Goal: Transaction & Acquisition: Purchase product/service

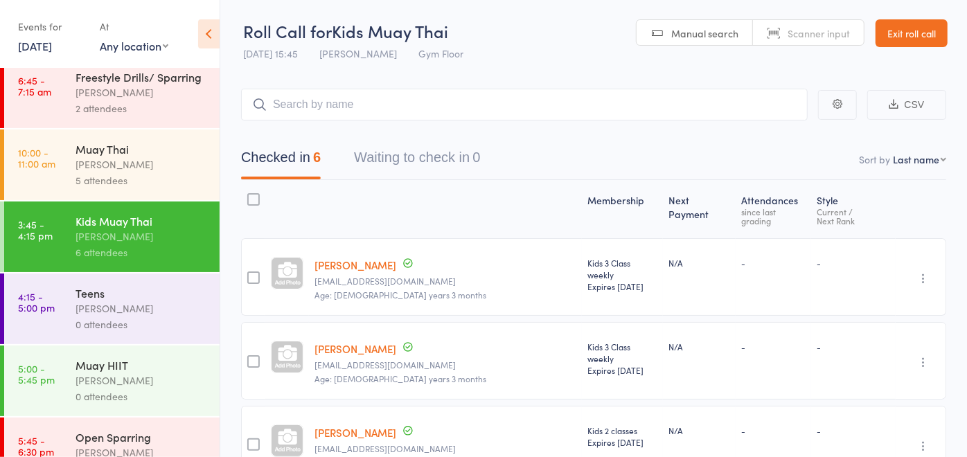
scroll to position [135, 0]
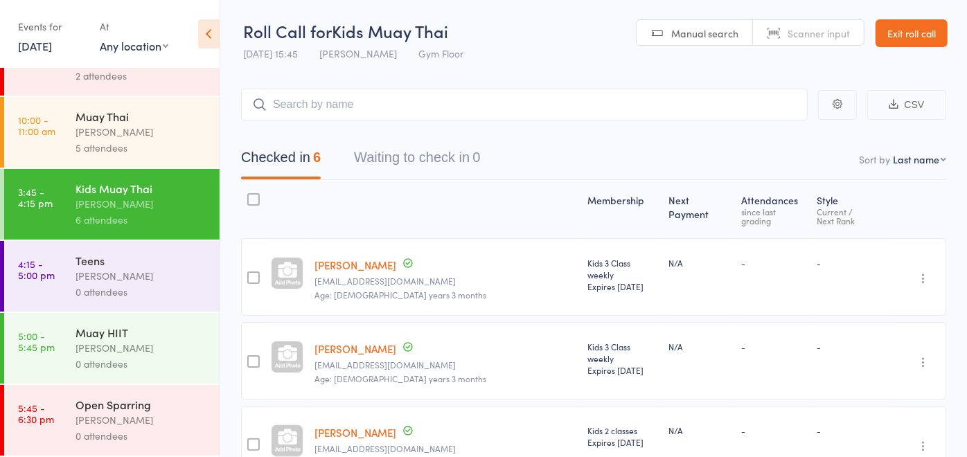
click at [114, 280] on div "[PERSON_NAME]" at bounding box center [141, 276] width 132 height 16
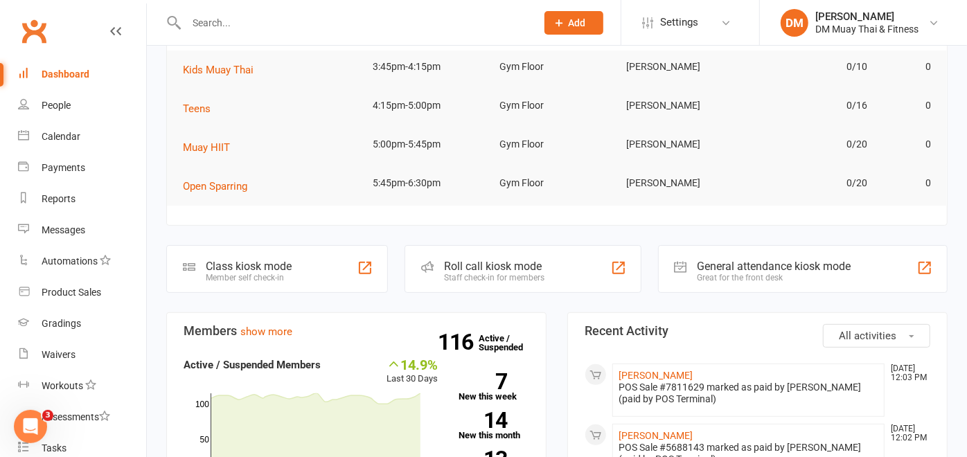
click at [504, 277] on div "Staff check-in for members" at bounding box center [494, 278] width 100 height 10
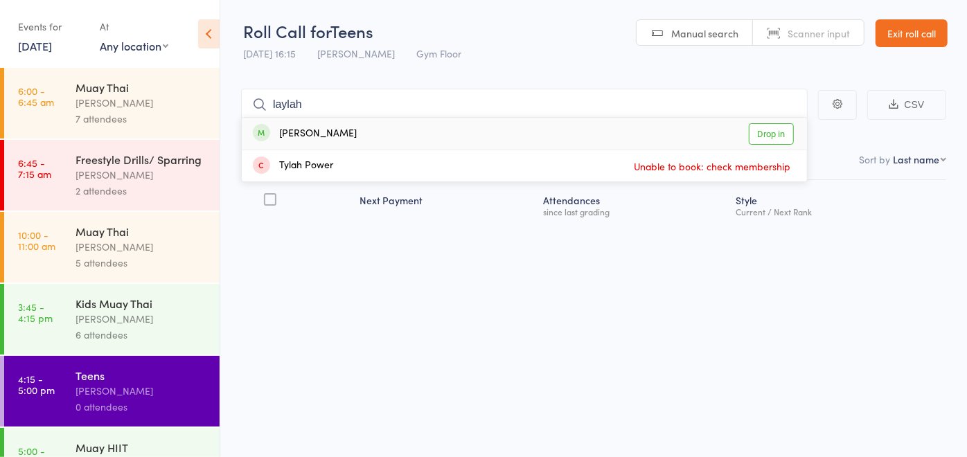
type input "laylah"
click at [363, 136] on div "[PERSON_NAME] Drop in" at bounding box center [524, 134] width 565 height 32
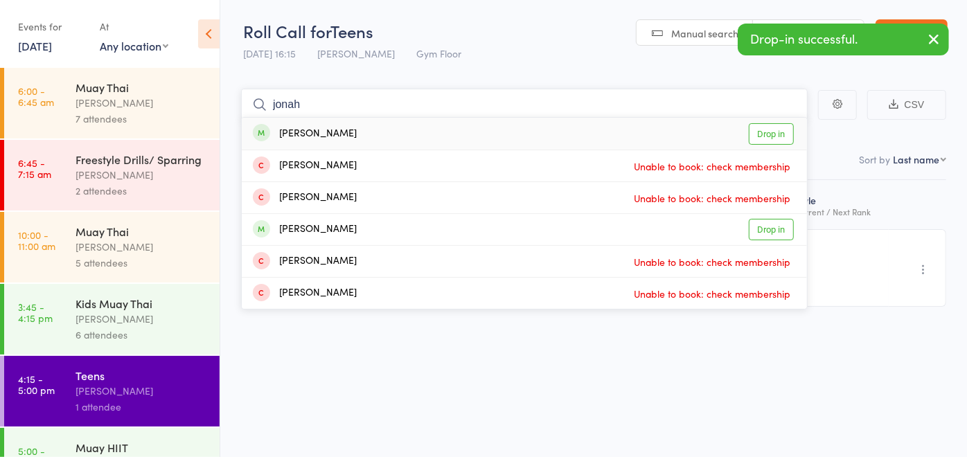
type input "jonah"
click at [361, 135] on div "Jonah Prestwidge Drop in" at bounding box center [524, 134] width 565 height 32
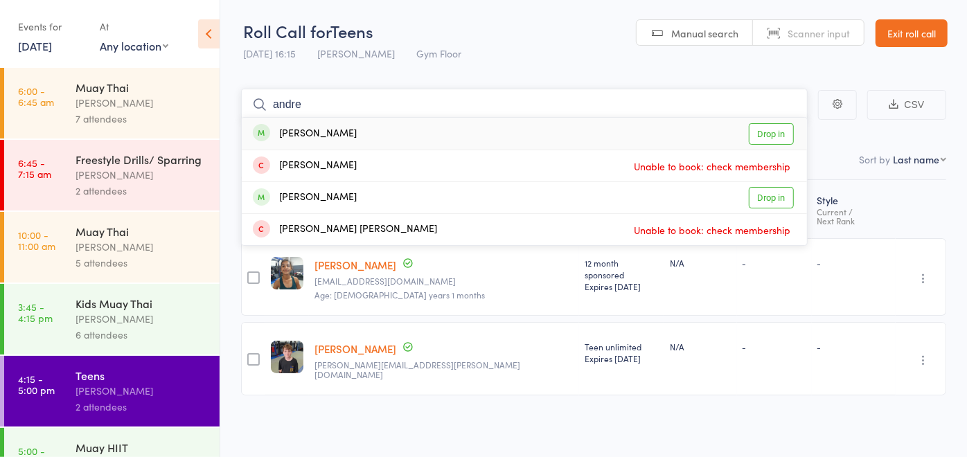
type input "andre"
click at [346, 138] on div "Andre McIntosh" at bounding box center [305, 134] width 104 height 16
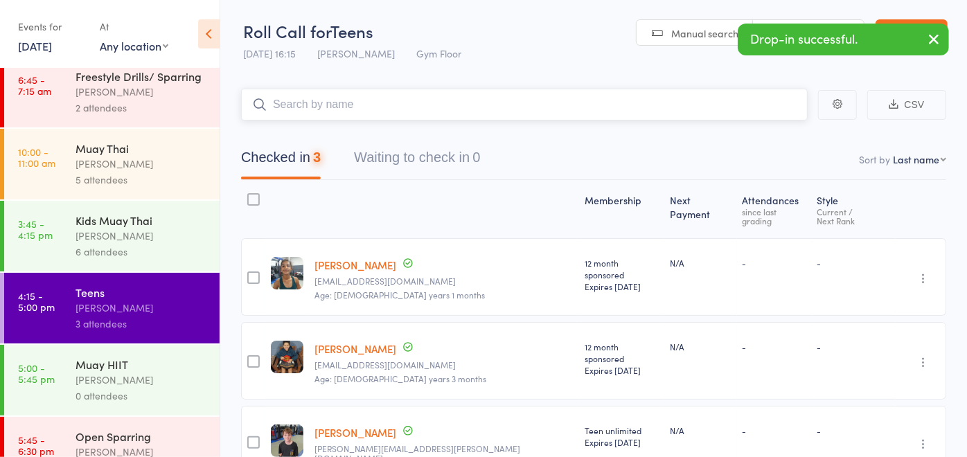
scroll to position [135, 0]
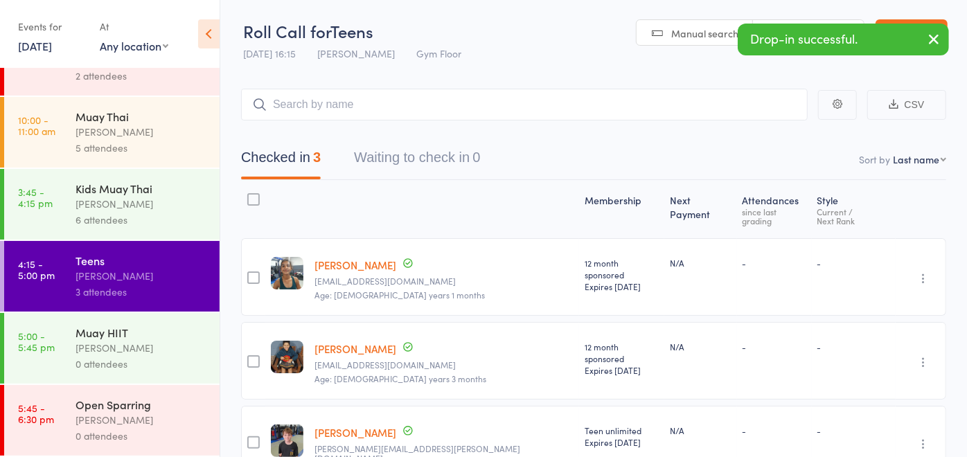
click at [102, 332] on div "Muay HIIT" at bounding box center [141, 332] width 132 height 15
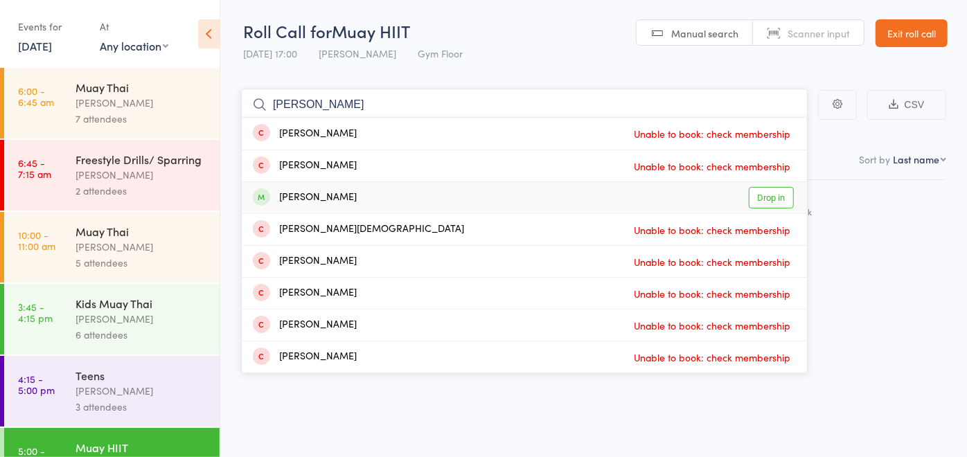
type input "nathan"
click at [330, 202] on div "Nathan Roberts" at bounding box center [305, 198] width 104 height 16
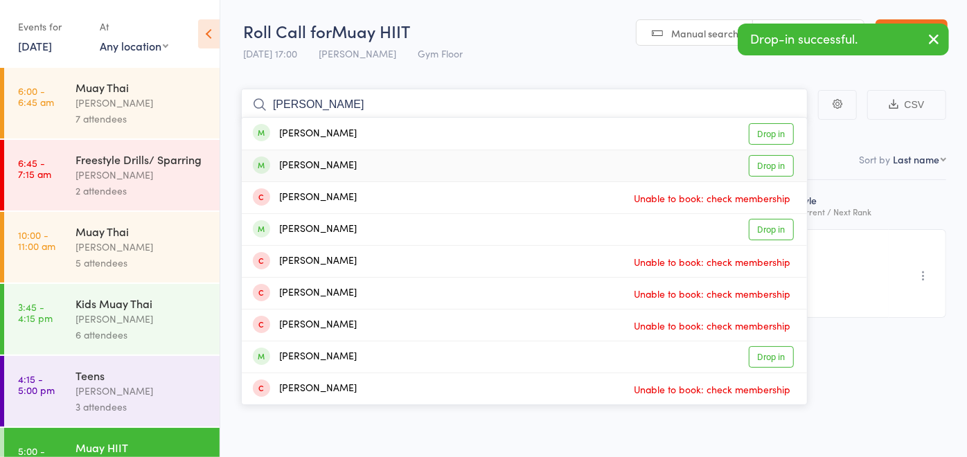
type input "carlos"
click at [323, 161] on div "Carlos Palacios" at bounding box center [305, 166] width 104 height 16
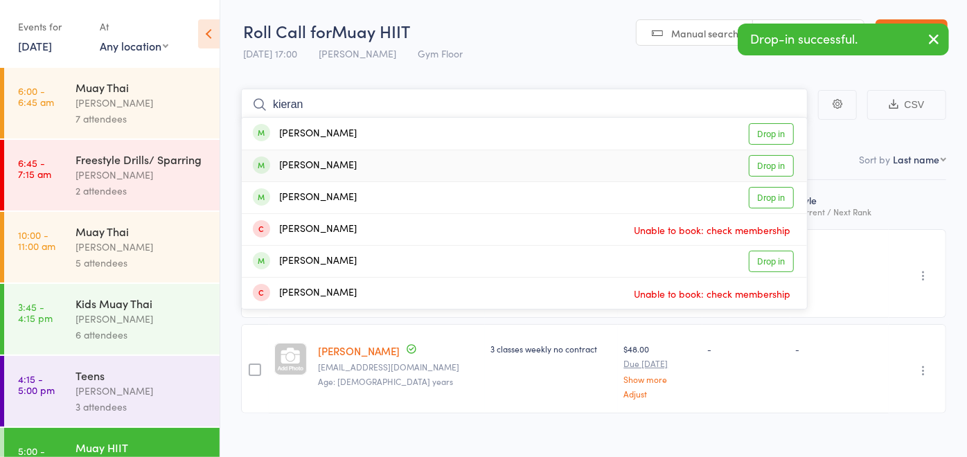
type input "kieran"
click at [356, 174] on div "Kieran Richards Drop in" at bounding box center [524, 165] width 565 height 31
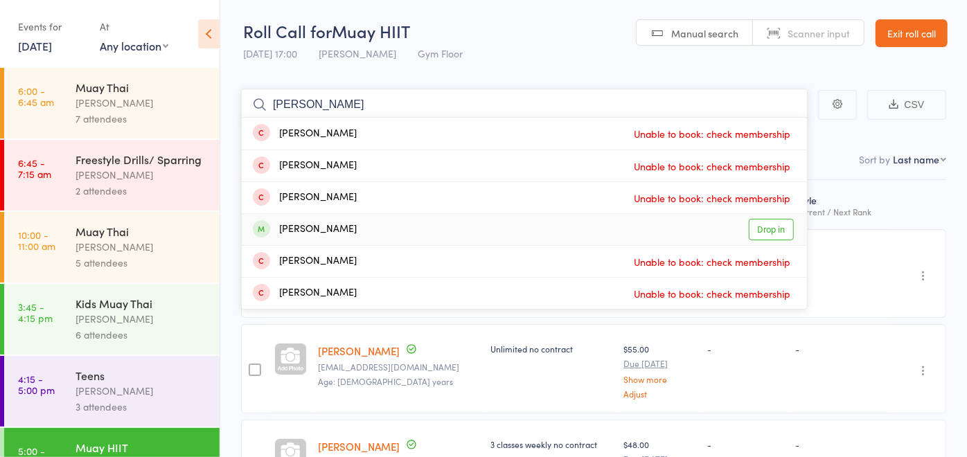
type input "scott"
click at [333, 223] on div "Scott Forbes Drop in" at bounding box center [524, 229] width 565 height 31
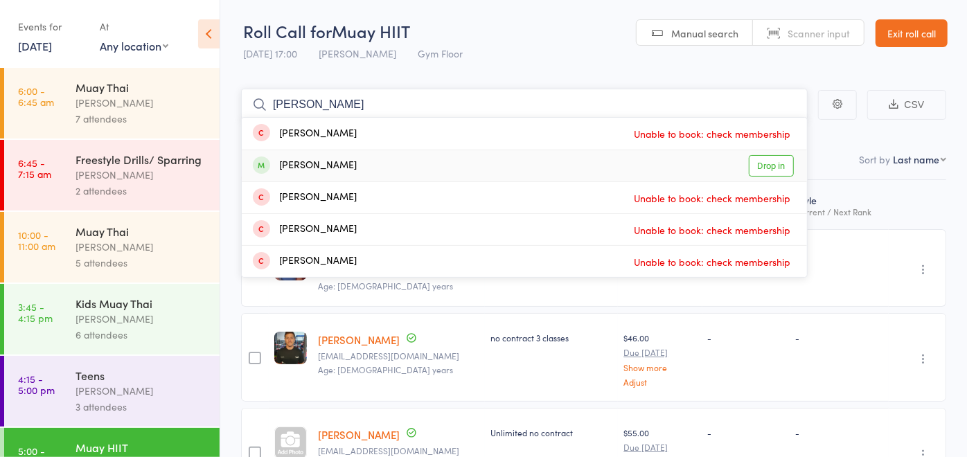
type input "jarrod"
click at [348, 161] on div "Jarrod Colwell Drop in" at bounding box center [524, 165] width 565 height 31
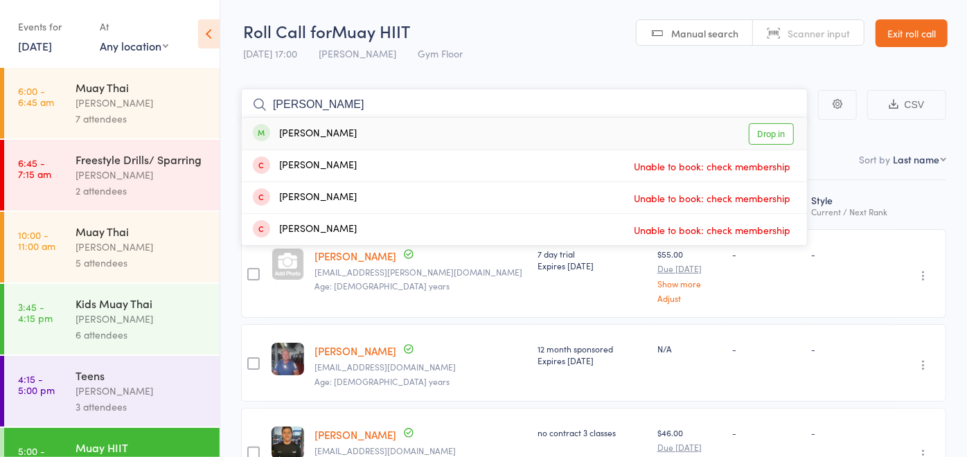
type input "benny"
click at [347, 134] on div "Benny Smith Drop in" at bounding box center [524, 134] width 565 height 32
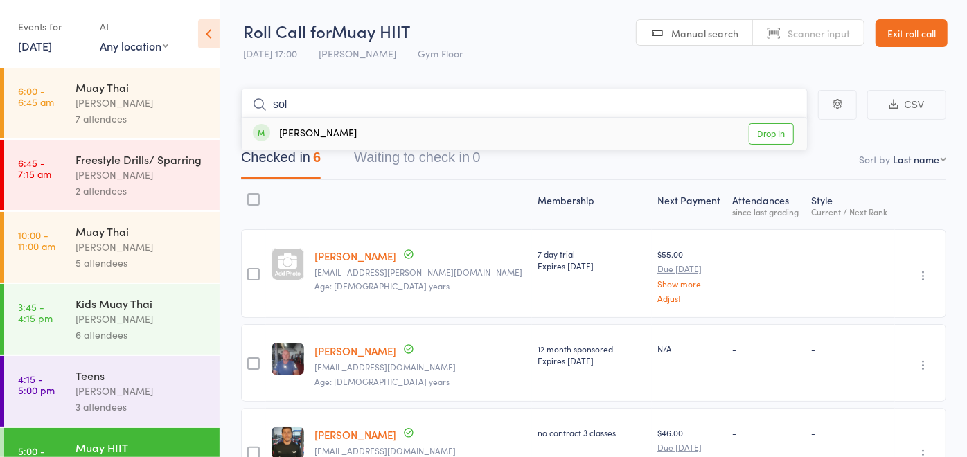
type input "sol"
click at [407, 126] on div "Sol Psaila Drop in" at bounding box center [524, 134] width 565 height 32
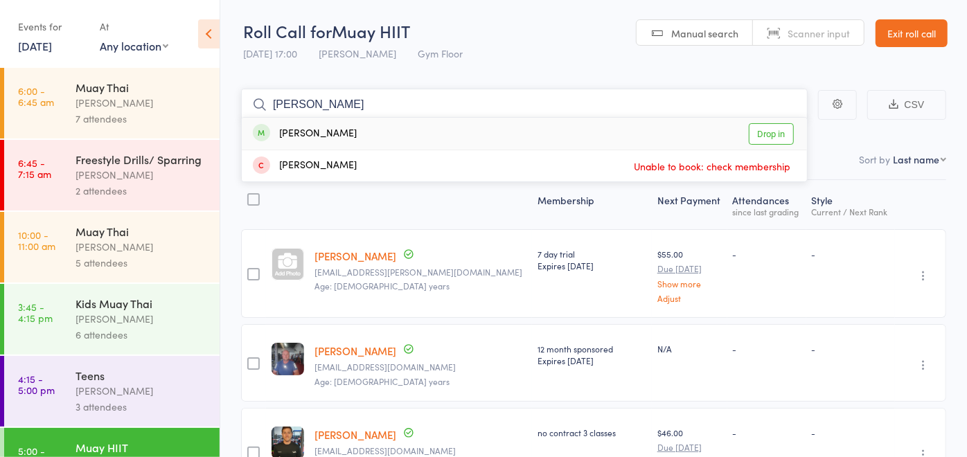
type input "liam"
click at [366, 136] on div "Liam Hanna Drop in" at bounding box center [524, 134] width 565 height 32
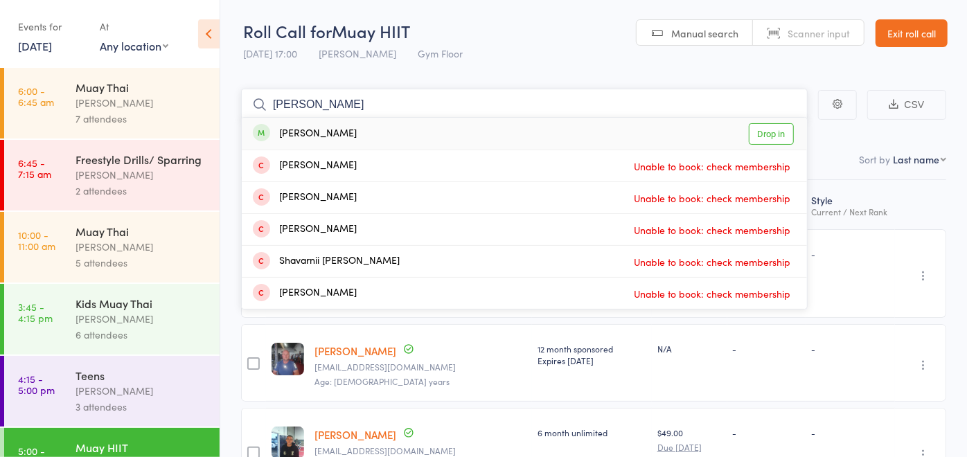
type input "shawn"
click at [368, 132] on div "Shawn Weston Drop in" at bounding box center [524, 134] width 565 height 32
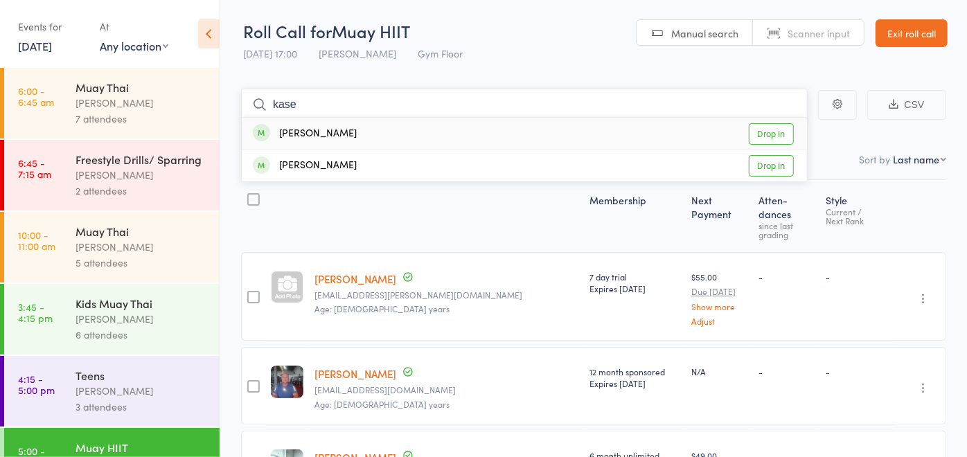
type input "kase"
click at [357, 134] on div "Kase Beck Drop in" at bounding box center [524, 134] width 565 height 32
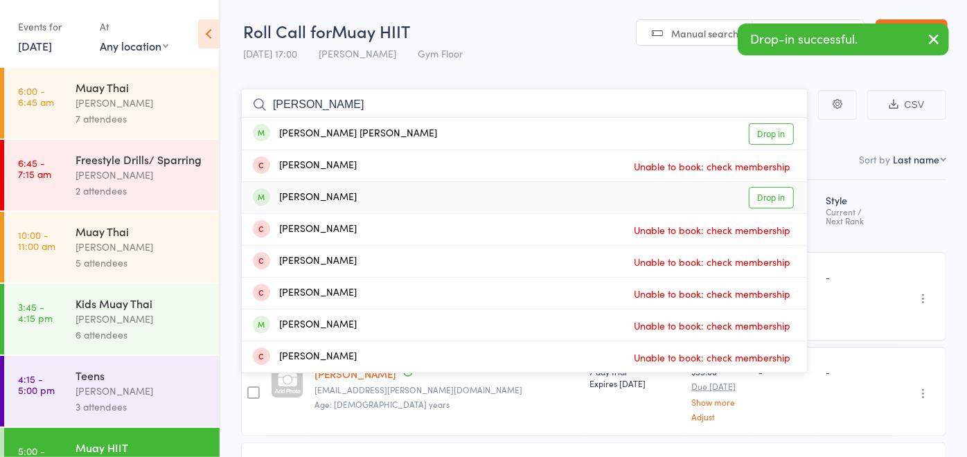
type input "cooper"
click at [352, 196] on div "Cooper Shepley Drop in" at bounding box center [524, 197] width 565 height 31
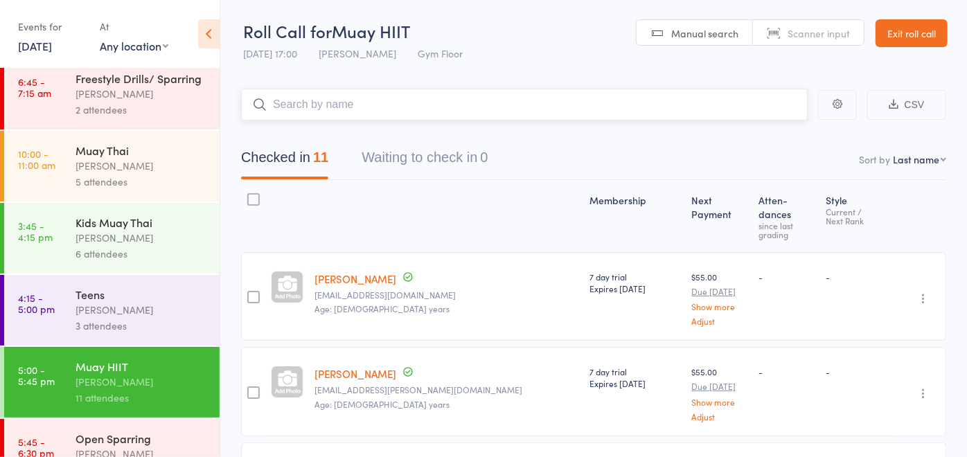
scroll to position [135, 0]
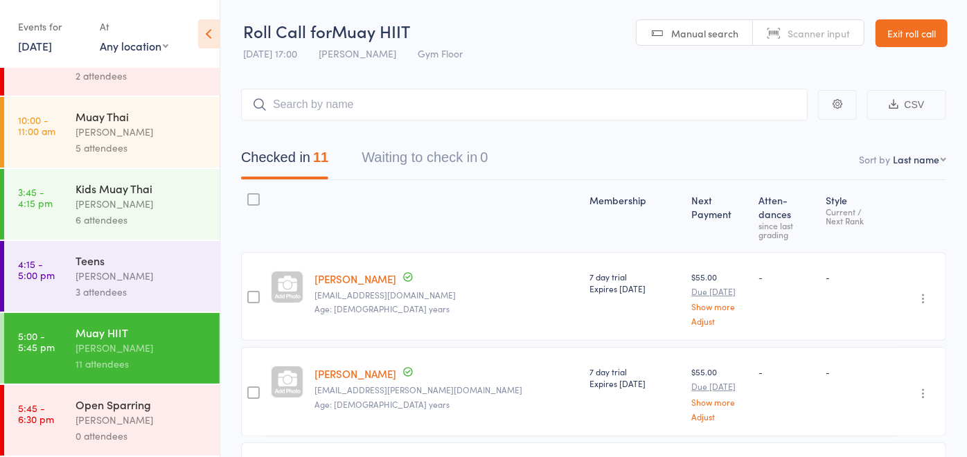
click at [168, 416] on div "[PERSON_NAME]" at bounding box center [141, 420] width 132 height 16
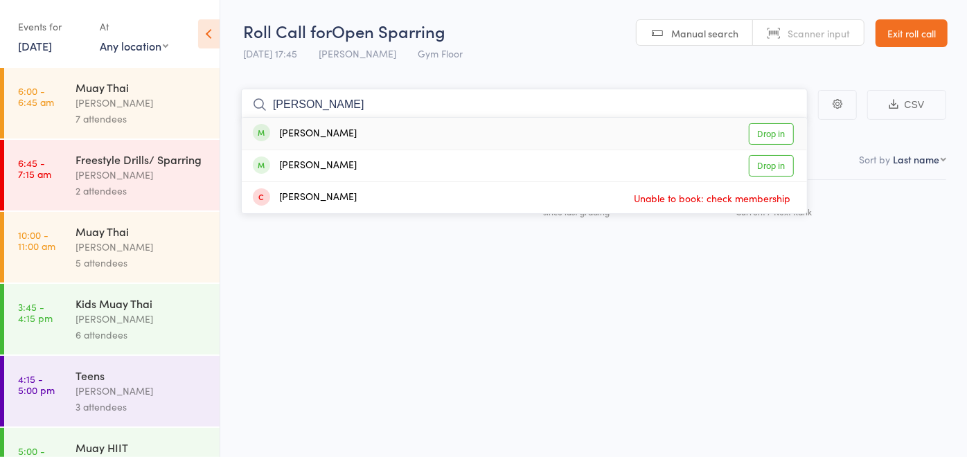
type input "kalil"
click at [322, 139] on div "Kalila Zylstra" at bounding box center [305, 134] width 104 height 16
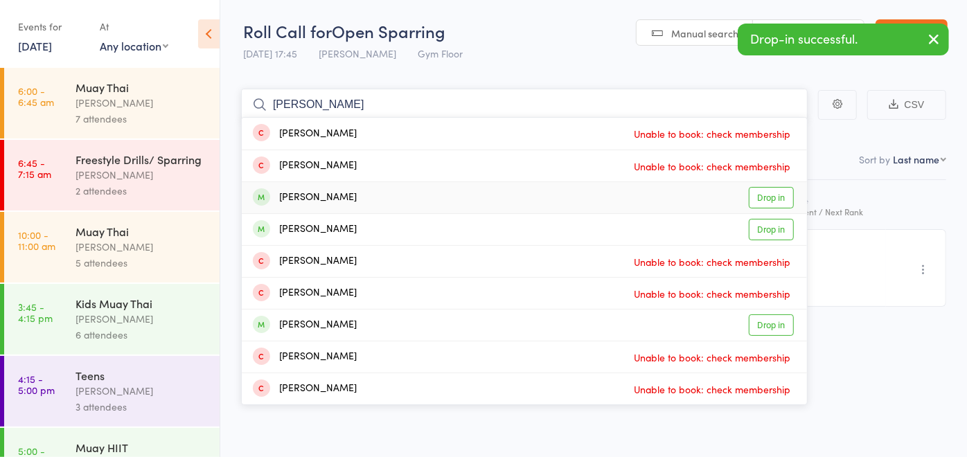
type input "joe"
click at [339, 191] on div "Joe Fitzgibbons" at bounding box center [305, 198] width 104 height 16
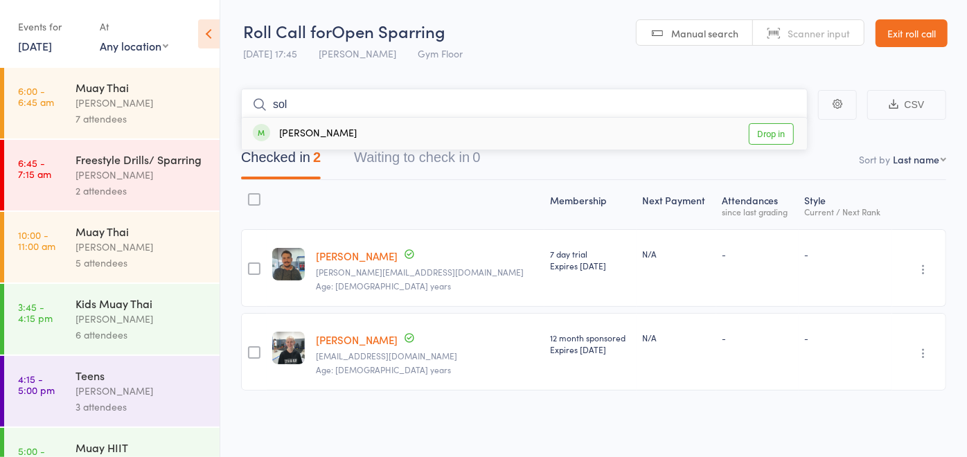
type input "sol"
click at [344, 132] on div "Sol Psaila Drop in" at bounding box center [524, 134] width 565 height 32
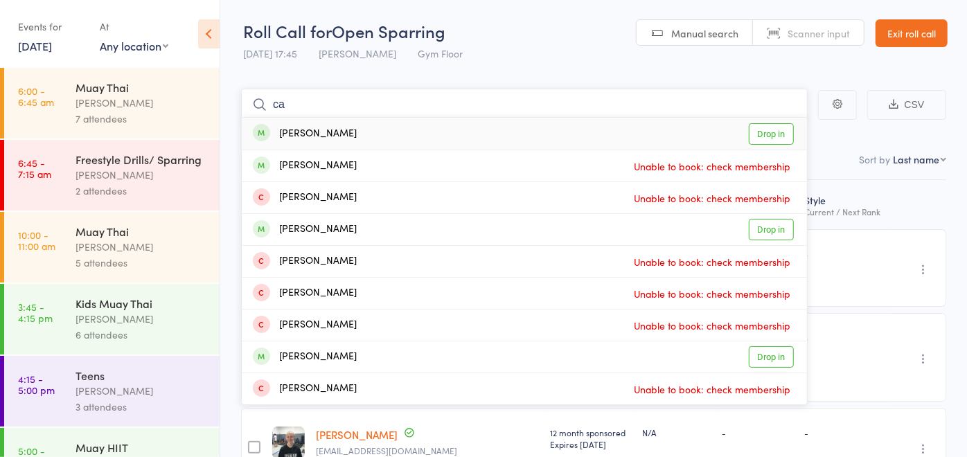
type input "c"
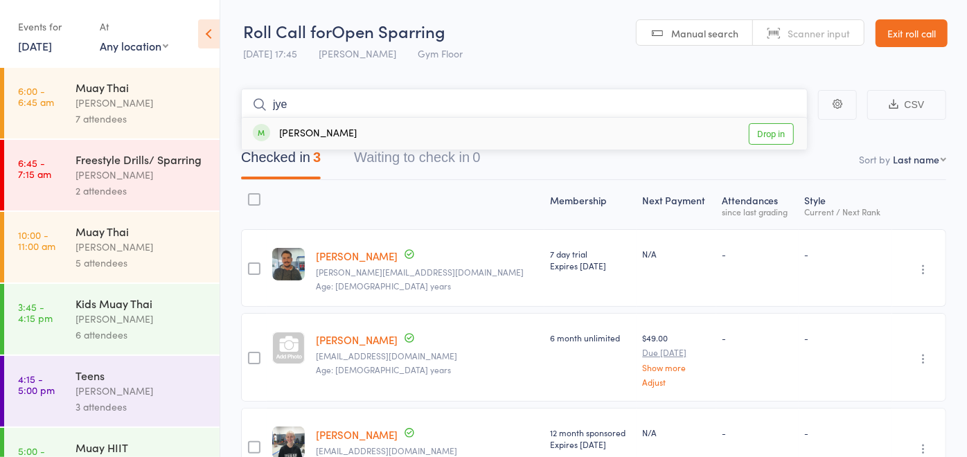
type input "jye"
click at [398, 127] on div "Jye Saunders Drop in" at bounding box center [524, 134] width 565 height 32
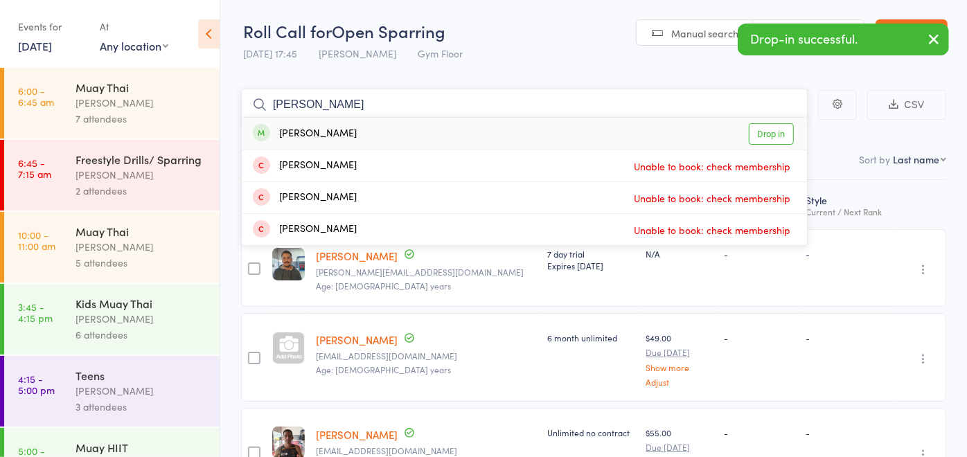
type input "benny"
click at [389, 130] on div "Benny Smith Drop in" at bounding box center [524, 134] width 565 height 32
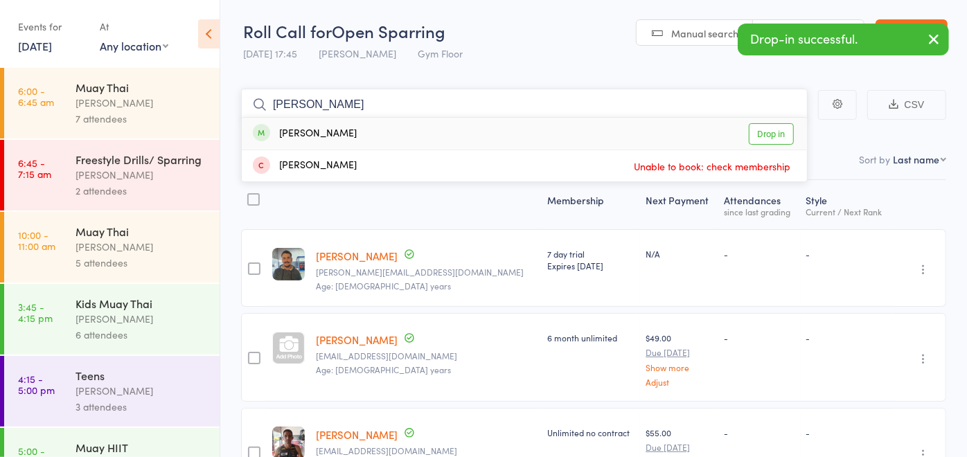
type input "liam"
click at [389, 130] on div "Liam Hanna Drop in" at bounding box center [524, 134] width 565 height 32
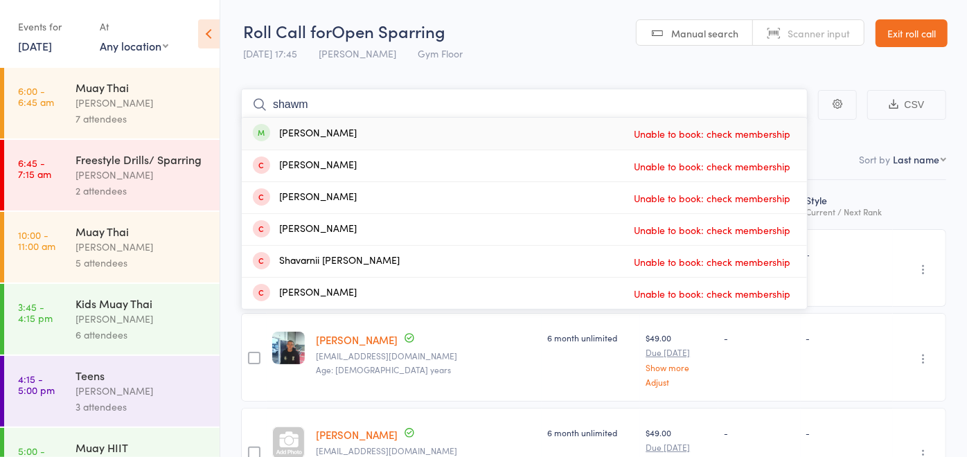
type input "shawm"
click at [388, 130] on div "Shawn Weston Unable to book: check membership" at bounding box center [524, 134] width 565 height 32
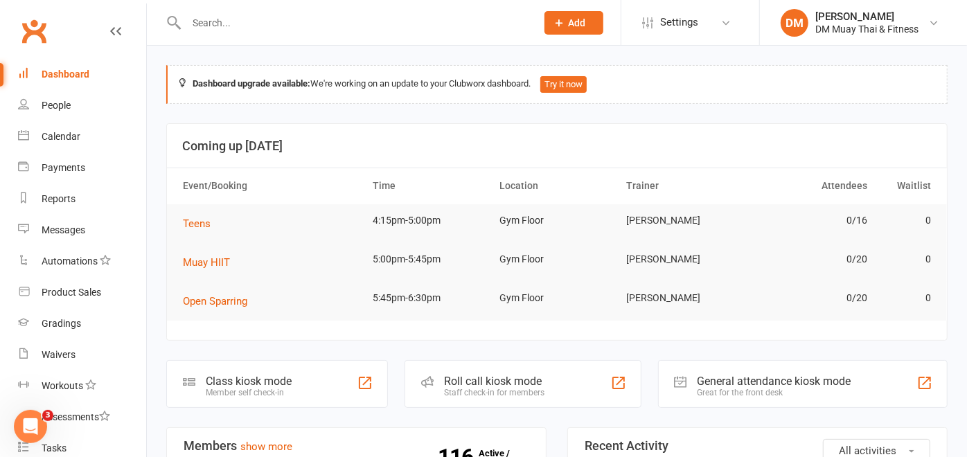
click at [223, 21] on input "text" at bounding box center [354, 22] width 344 height 19
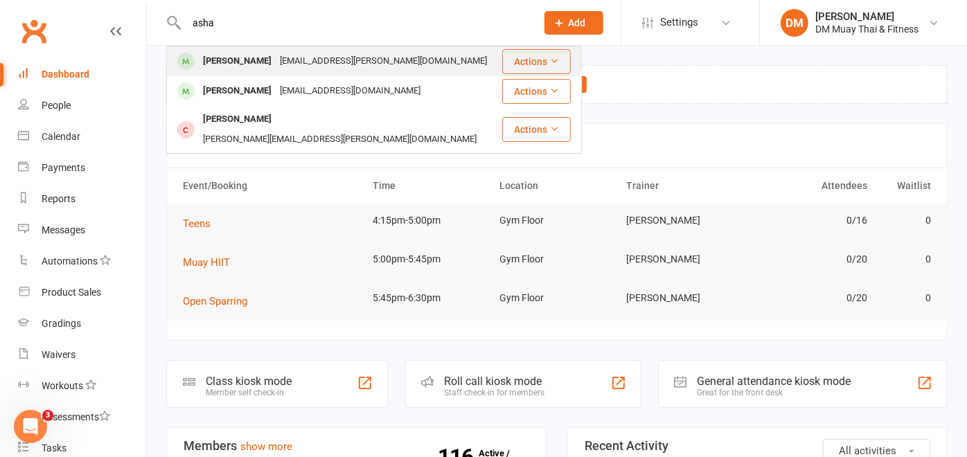
type input "asha"
click at [251, 58] on div "Asha Meyer" at bounding box center [237, 61] width 77 height 20
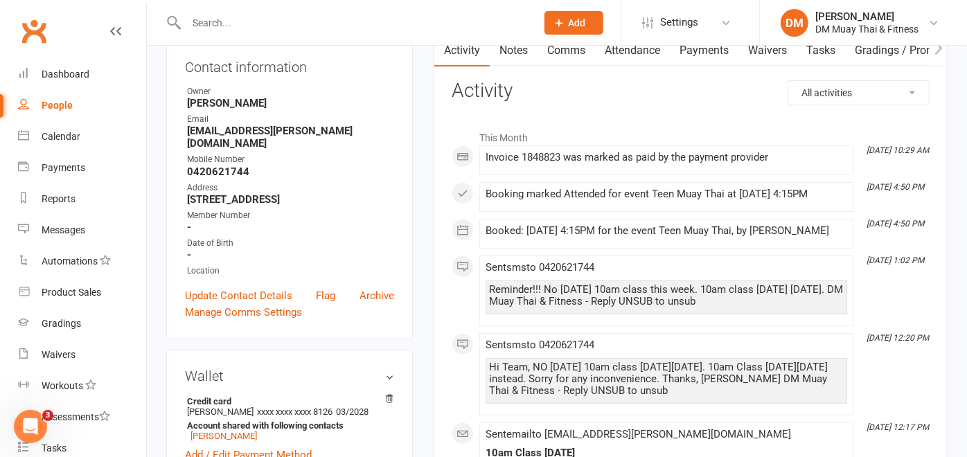
scroll to position [77, 0]
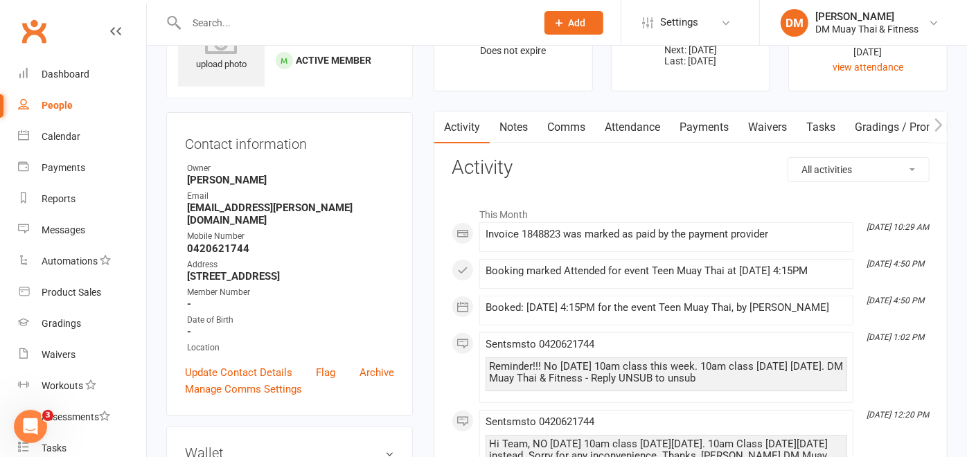
click at [708, 122] on link "Payments" at bounding box center [704, 127] width 69 height 32
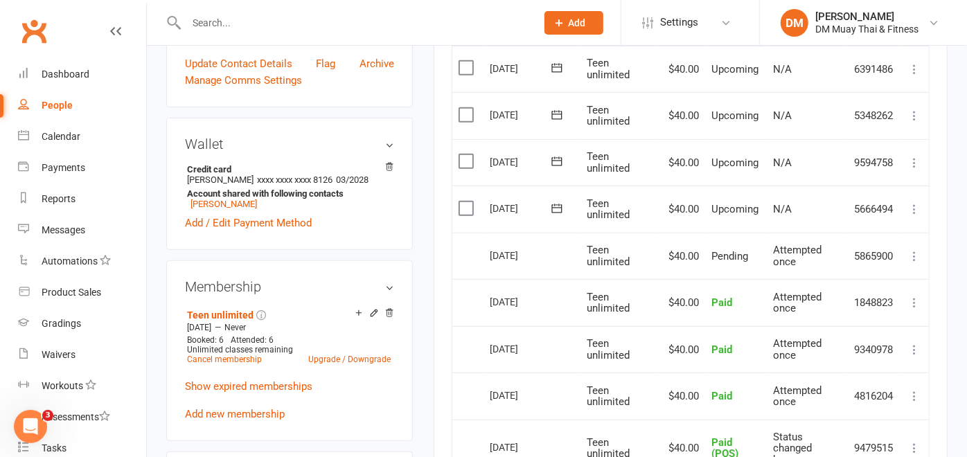
scroll to position [384, 0]
click at [215, 352] on li "Teen unlimited Jul 18 2025 — Never Booked: 6 Attended: 6 Unlimited classes rema…" at bounding box center [289, 337] width 211 height 63
click at [220, 356] on link "Cancel membership" at bounding box center [224, 361] width 75 height 10
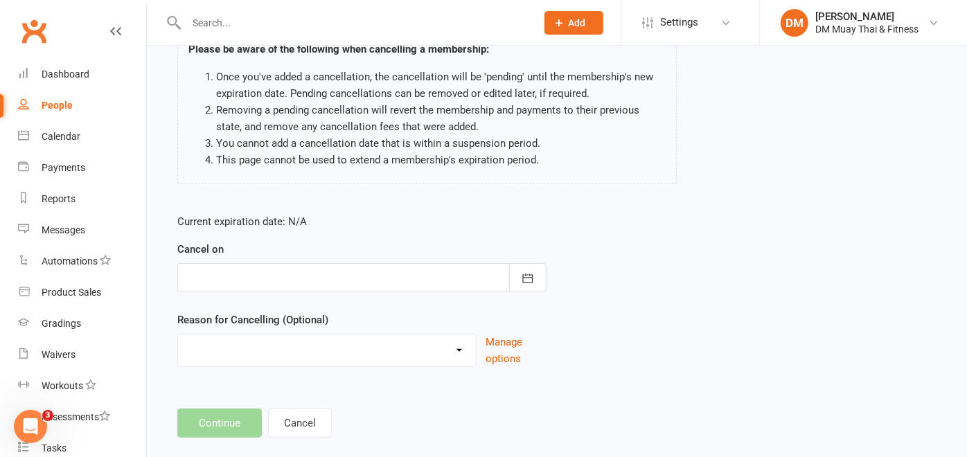
scroll to position [140, 0]
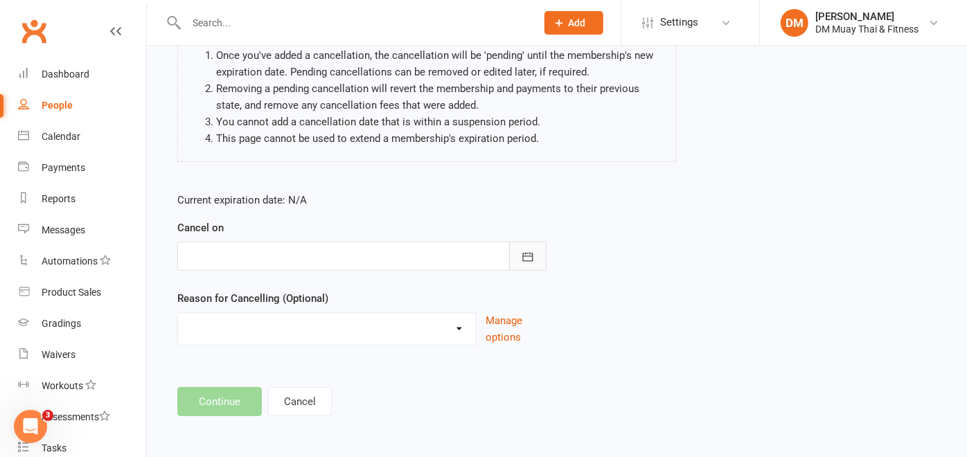
click at [527, 253] on icon "button" at bounding box center [528, 257] width 14 height 14
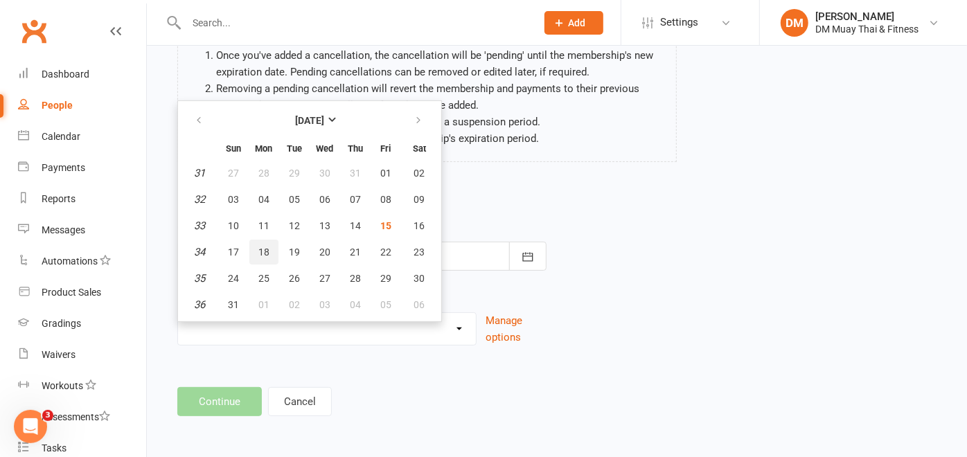
click at [271, 245] on button "18" at bounding box center [263, 252] width 29 height 25
type input "18 Aug 2025"
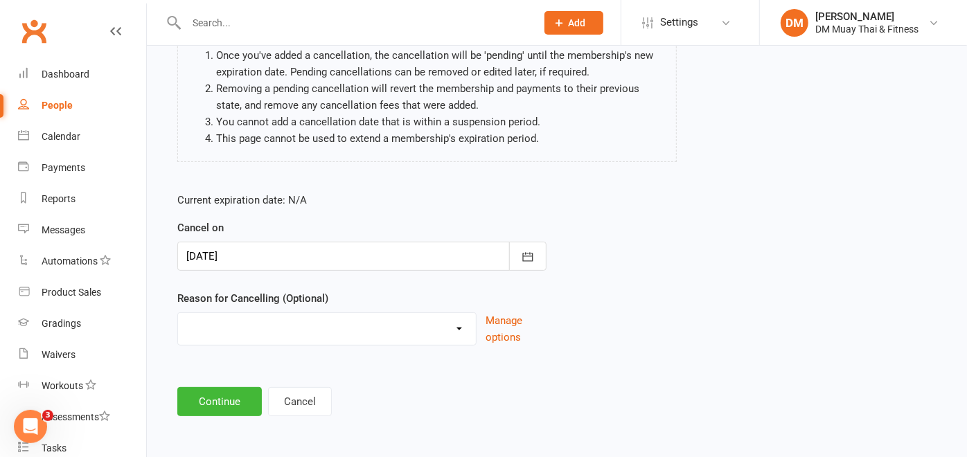
click at [458, 325] on select "Holiday Injury Other reason" at bounding box center [327, 327] width 298 height 28
select select "2"
click at [178, 313] on select "Holiday Injury Other reason" at bounding box center [327, 327] width 298 height 28
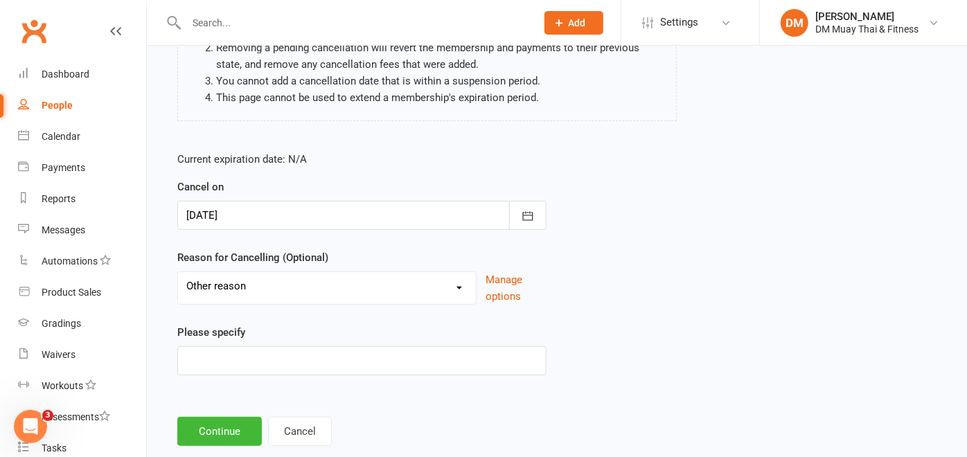
scroll to position [210, 0]
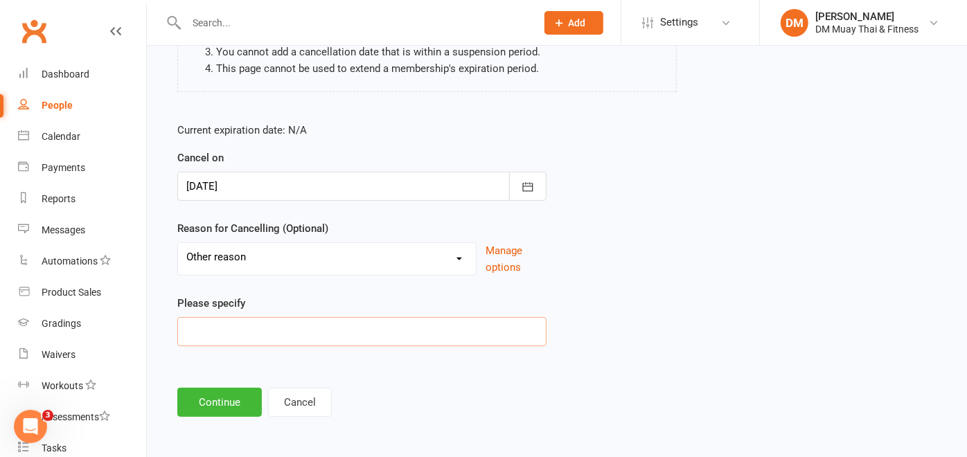
click at [289, 332] on input at bounding box center [361, 331] width 369 height 29
type input "Not interested"
click at [243, 393] on button "Continue" at bounding box center [219, 402] width 84 height 29
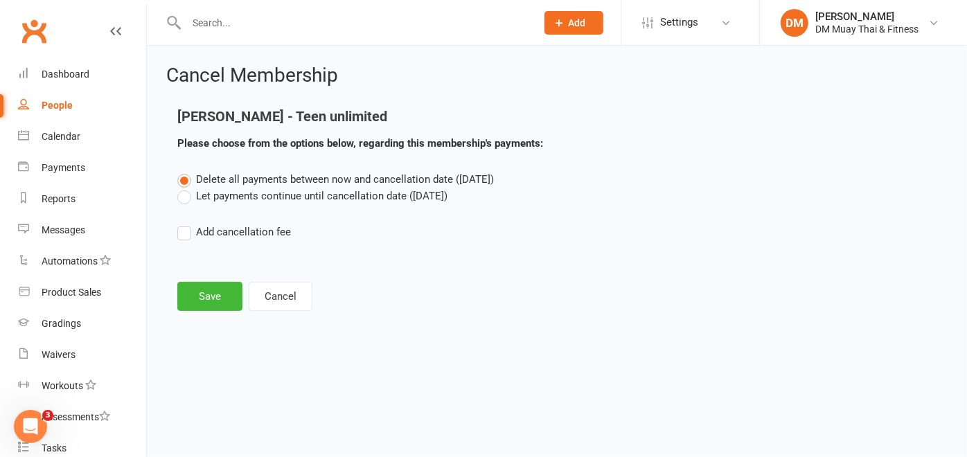
scroll to position [0, 0]
click at [181, 194] on label "Let payments continue until cancellation date (Aug 18, 2025)" at bounding box center [312, 196] width 270 height 17
click at [181, 188] on input "Let payments continue until cancellation date (Aug 18, 2025)" at bounding box center [181, 188] width 9 height 0
click at [218, 298] on button "Save" at bounding box center [209, 296] width 65 height 29
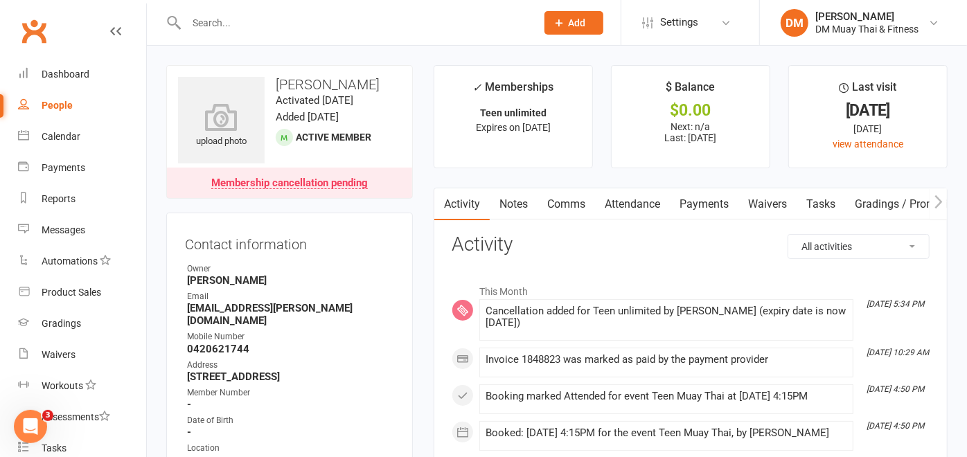
click at [341, 17] on input "text" at bounding box center [354, 22] width 344 height 19
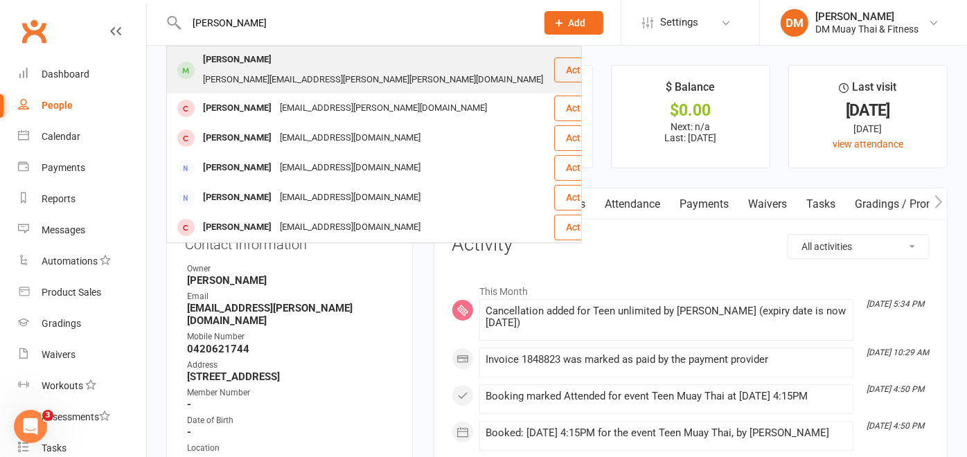
type input "shawn"
click at [303, 70] on div "shawn.chris.weston@icloud.com" at bounding box center [373, 80] width 348 height 20
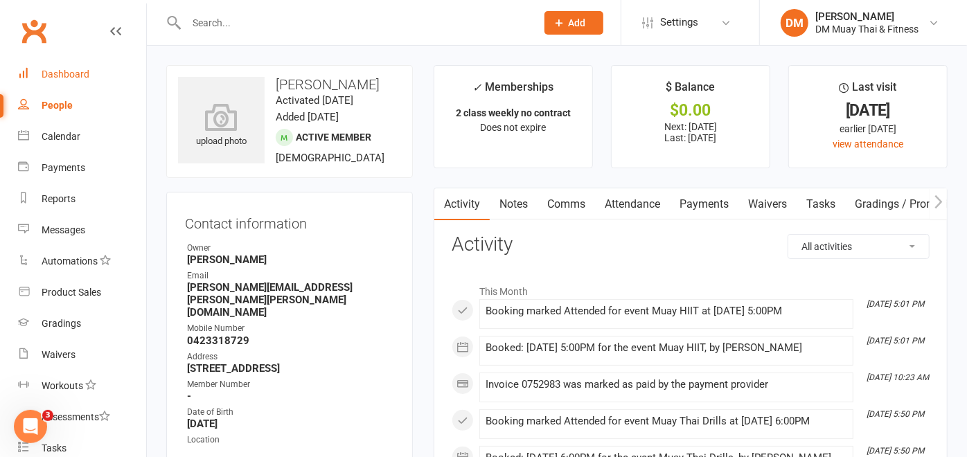
click at [66, 79] on div "Dashboard" at bounding box center [66, 74] width 48 height 11
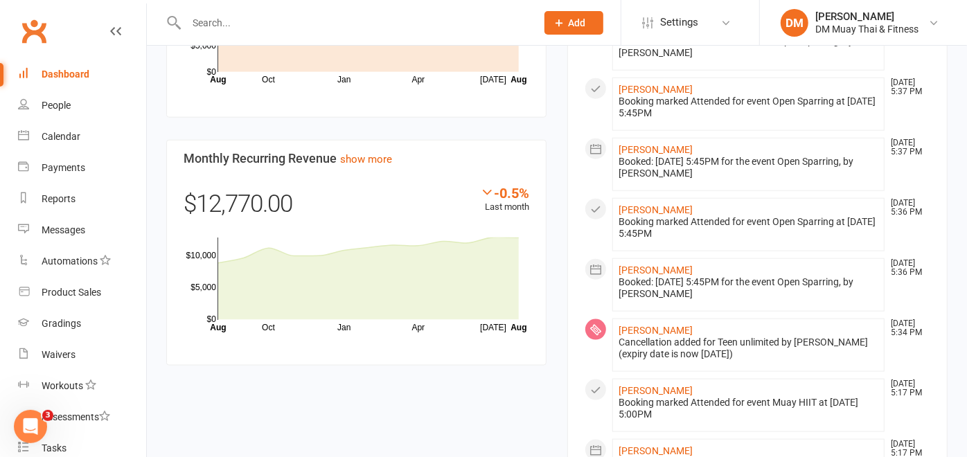
scroll to position [1243, 0]
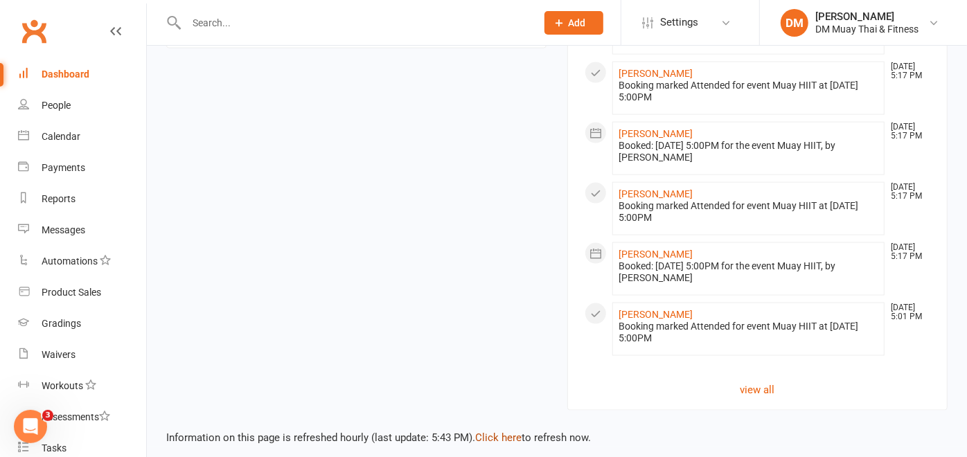
click at [502, 432] on link "Click here" at bounding box center [498, 438] width 46 height 12
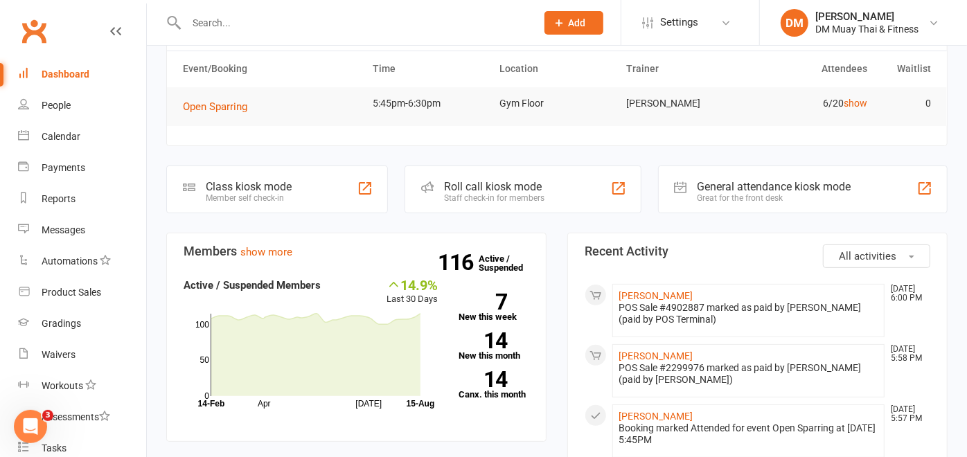
scroll to position [0, 0]
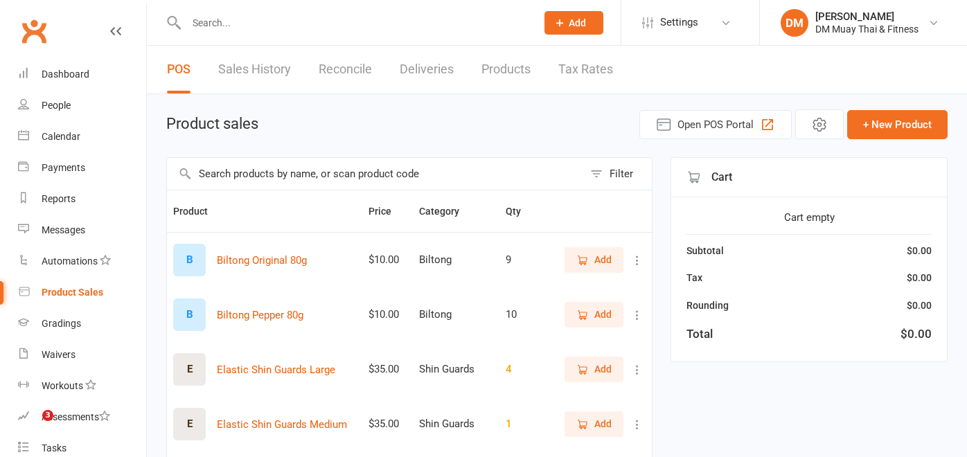
select select "100"
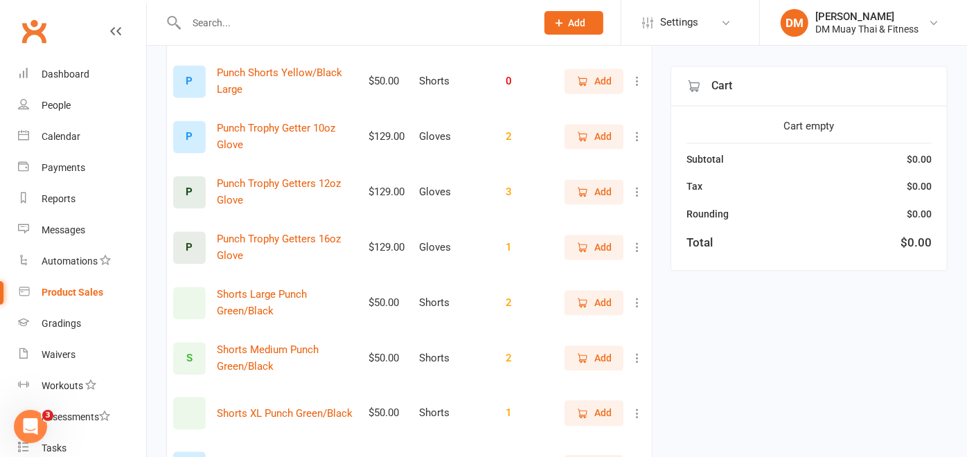
scroll to position [1846, 0]
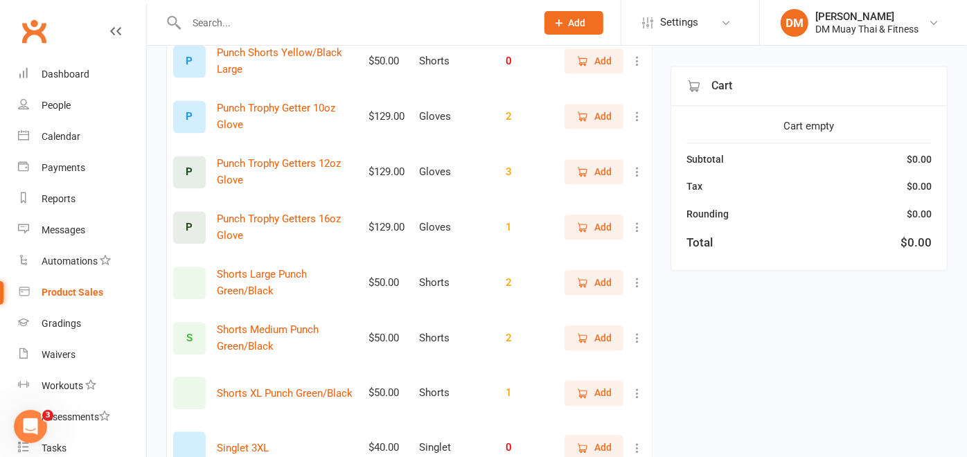
click at [594, 179] on span "Add" at bounding box center [602, 171] width 17 height 15
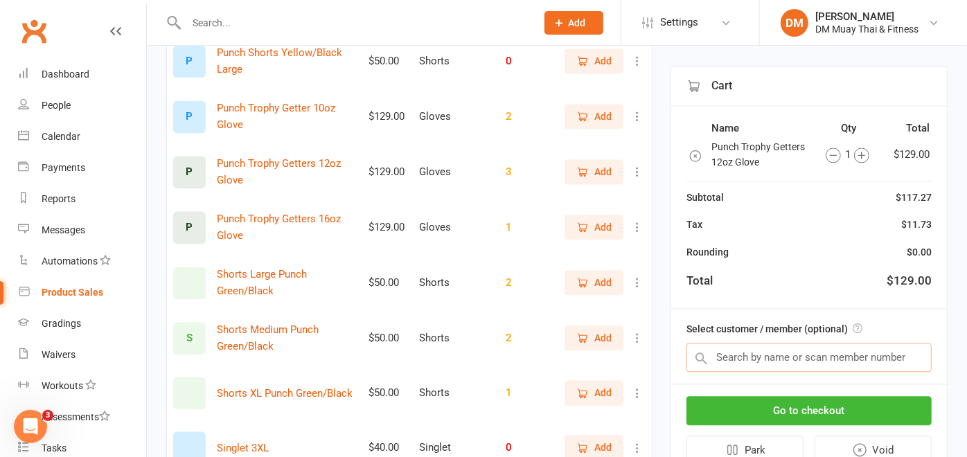
click at [737, 347] on input "text" at bounding box center [808, 357] width 245 height 29
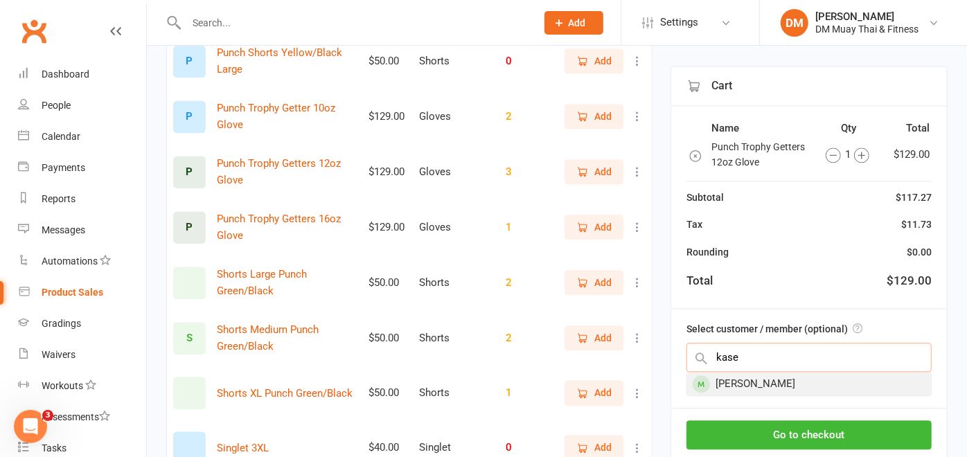
type input "kase"
click at [752, 381] on div "Kase Beck" at bounding box center [809, 384] width 244 height 23
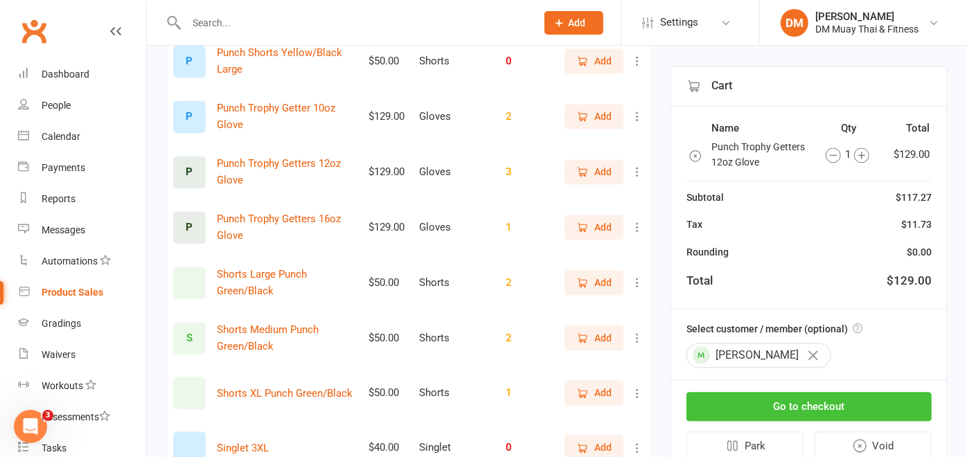
click at [777, 400] on button "Go to checkout" at bounding box center [808, 406] width 245 height 29
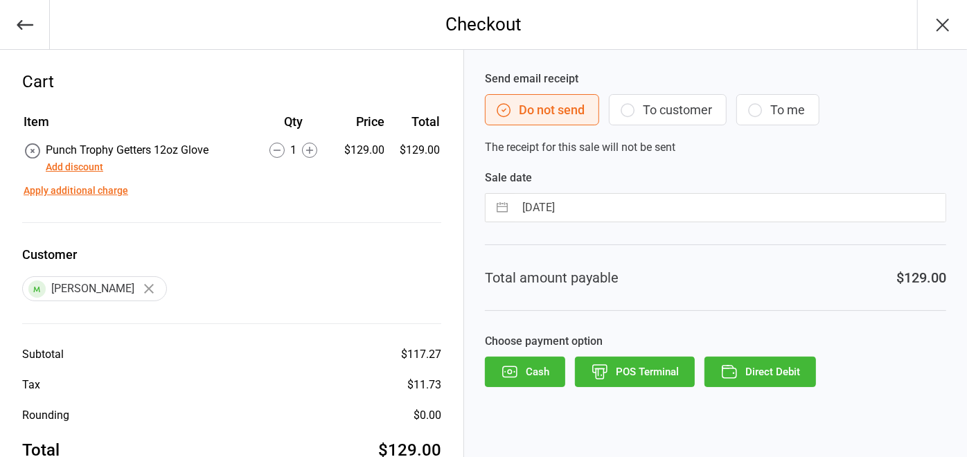
click at [82, 165] on button "Add discount" at bounding box center [74, 167] width 57 height 15
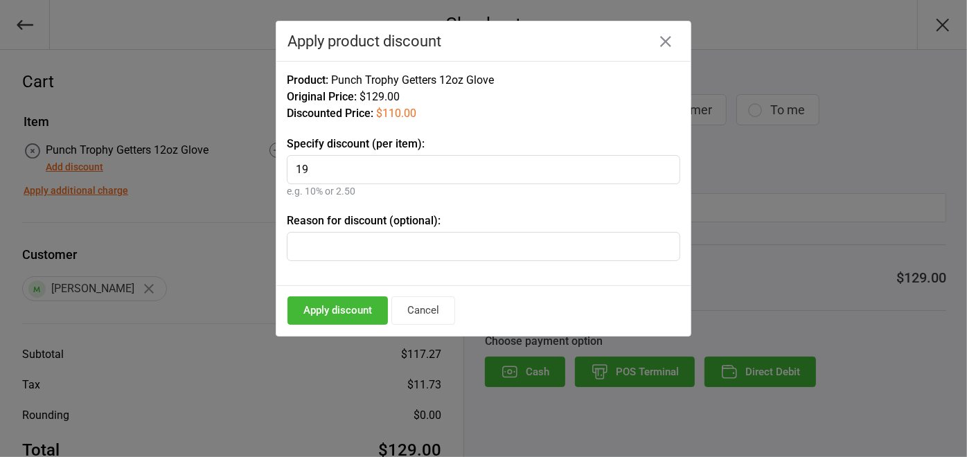
type input "19"
click at [291, 243] on input "text" at bounding box center [483, 246] width 393 height 29
type input "Start up deal"
click at [350, 307] on button "Apply discount" at bounding box center [337, 310] width 100 height 28
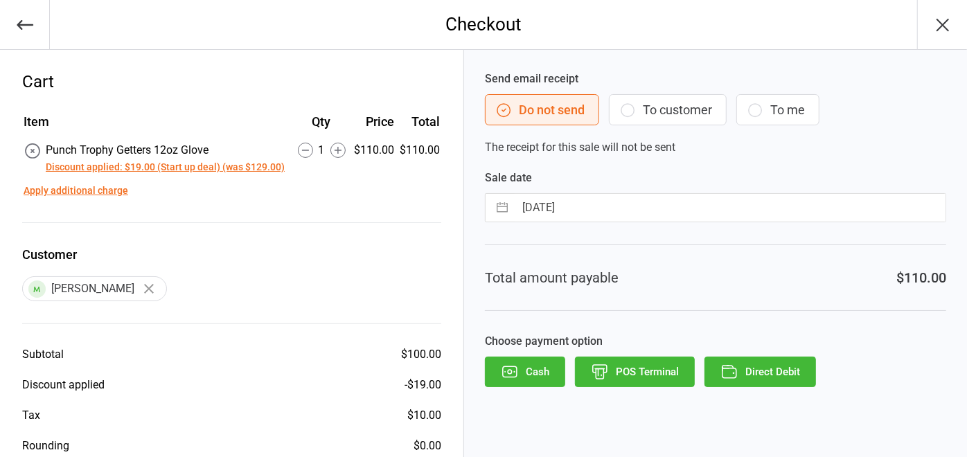
click at [516, 363] on icon "button" at bounding box center [510, 372] width 18 height 18
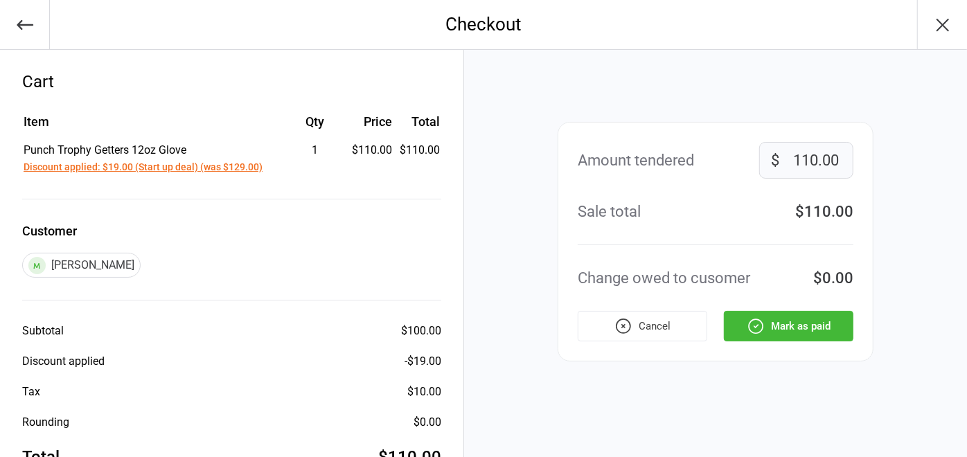
click at [803, 328] on button "Mark as paid" at bounding box center [789, 326] width 130 height 30
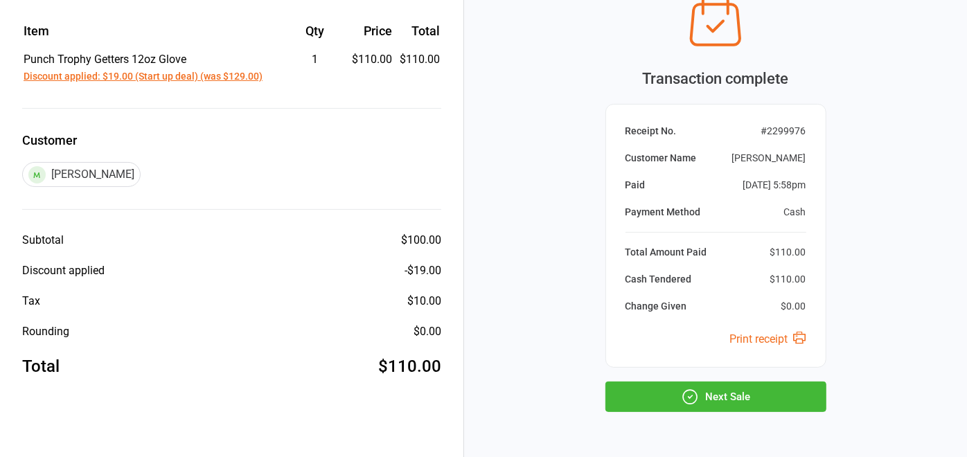
scroll to position [134, 0]
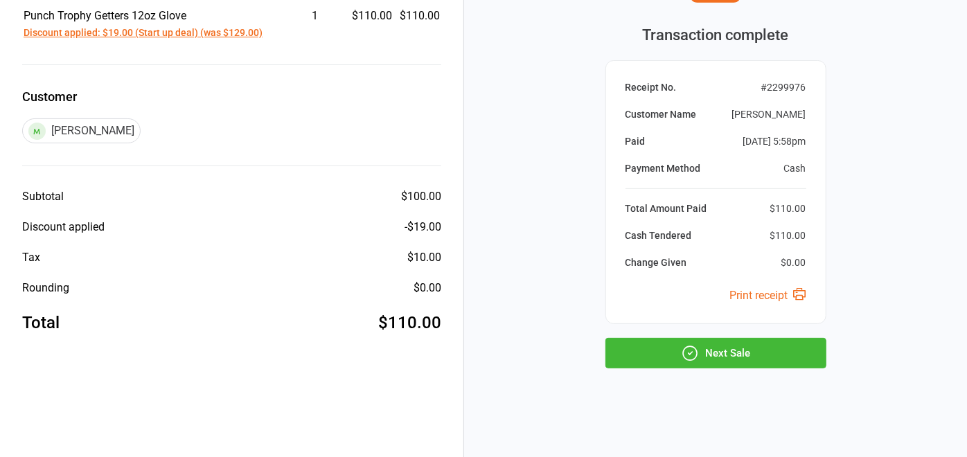
click at [764, 343] on button "Next Sale" at bounding box center [715, 353] width 221 height 30
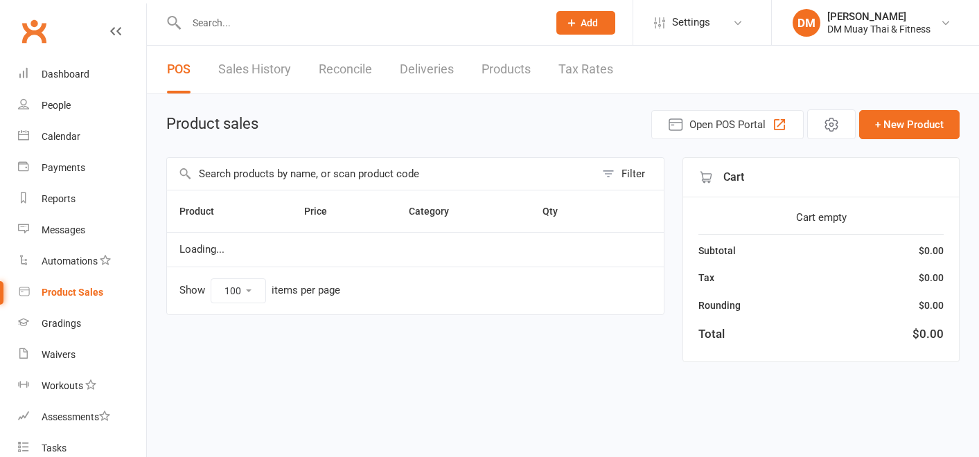
select select "100"
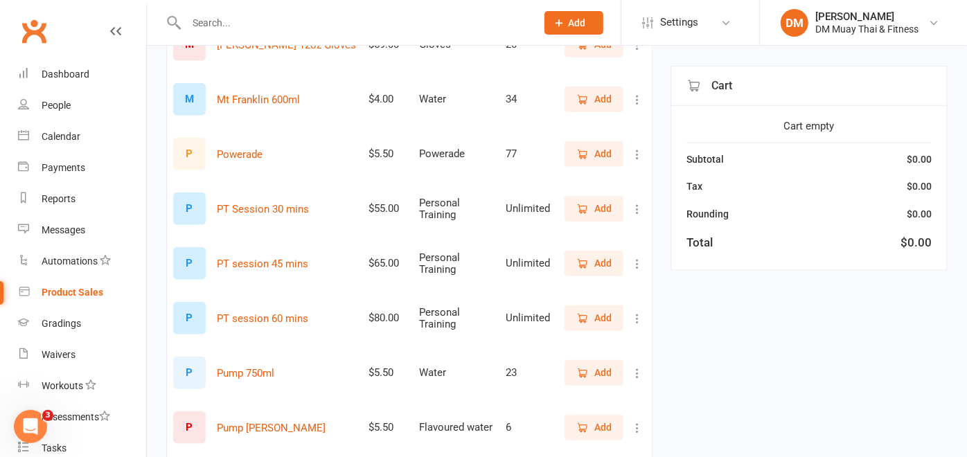
scroll to position [769, 0]
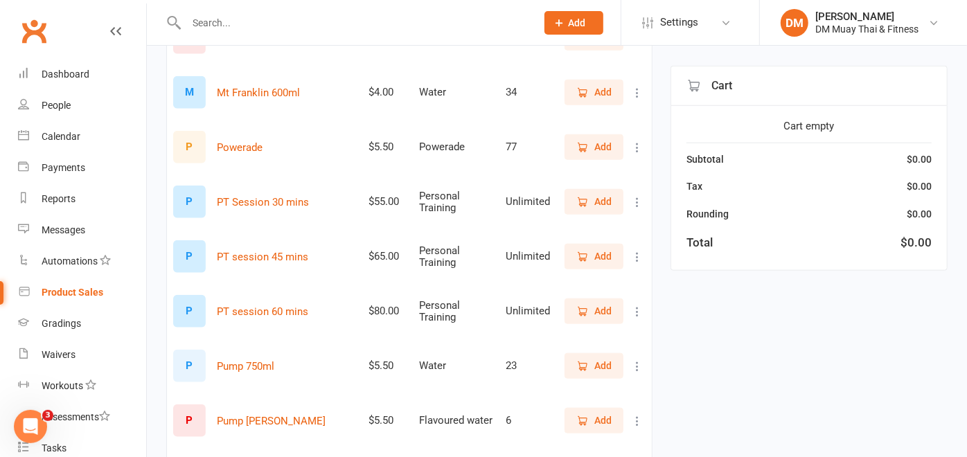
click at [596, 372] on span "Add" at bounding box center [602, 365] width 17 height 15
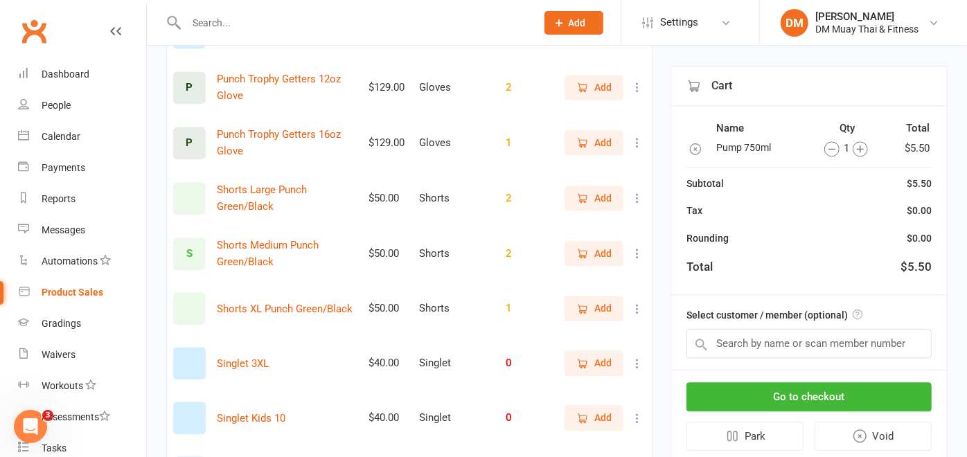
scroll to position [2000, 0]
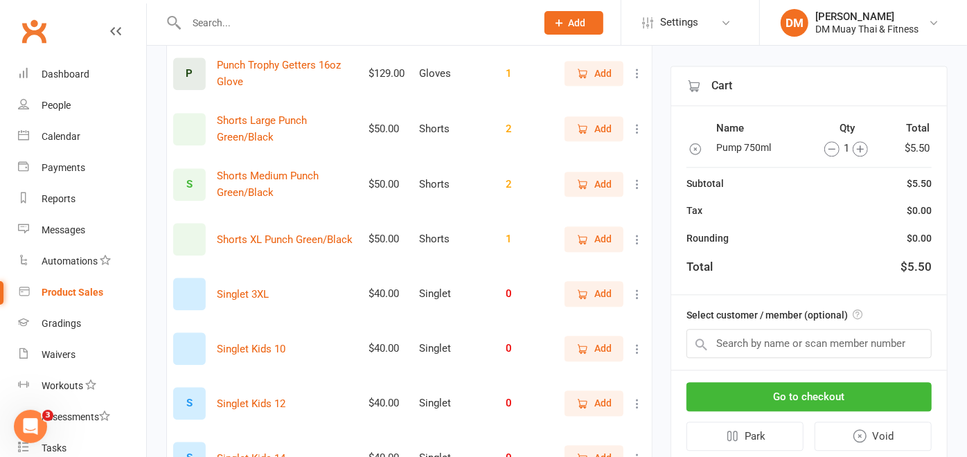
click at [594, 26] on span "Add" at bounding box center [602, 17] width 17 height 15
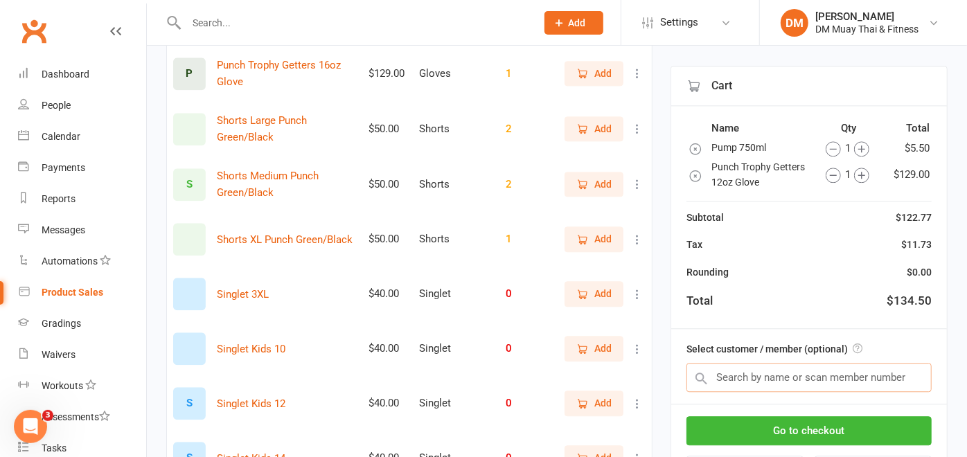
click at [759, 377] on input "text" at bounding box center [808, 377] width 245 height 29
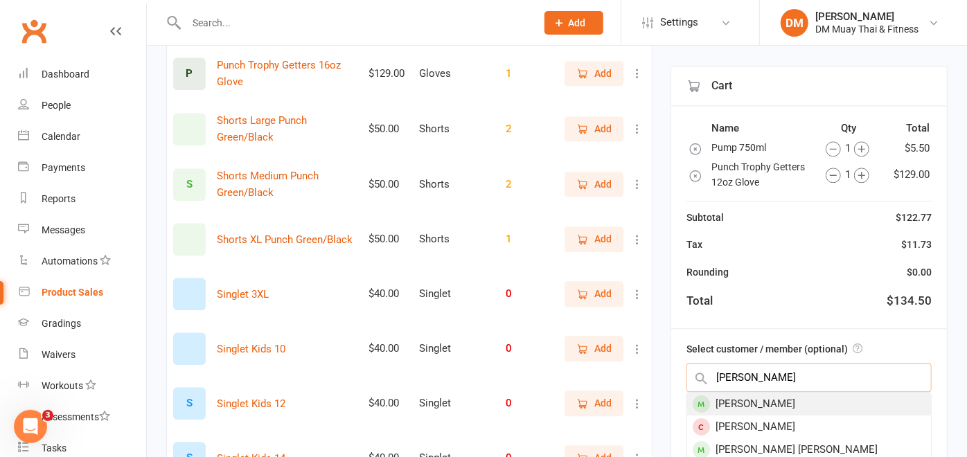
type input "[PERSON_NAME]"
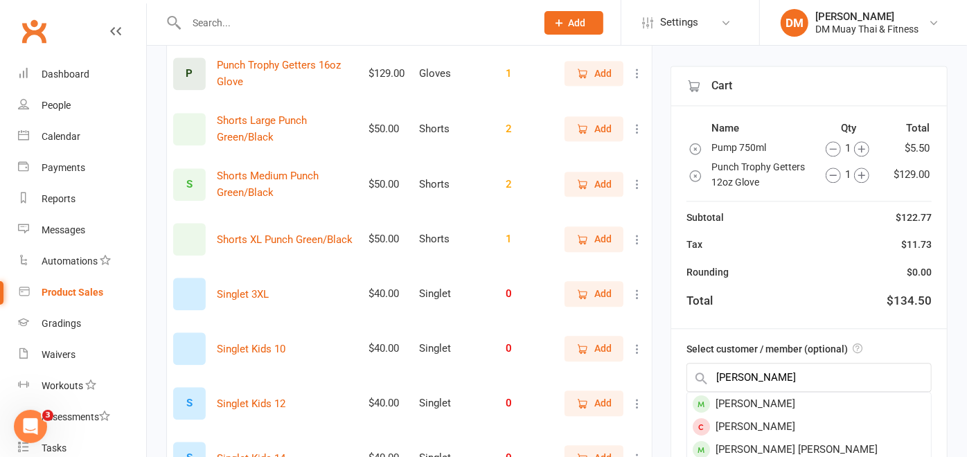
click at [759, 404] on div "[PERSON_NAME]" at bounding box center [809, 404] width 244 height 23
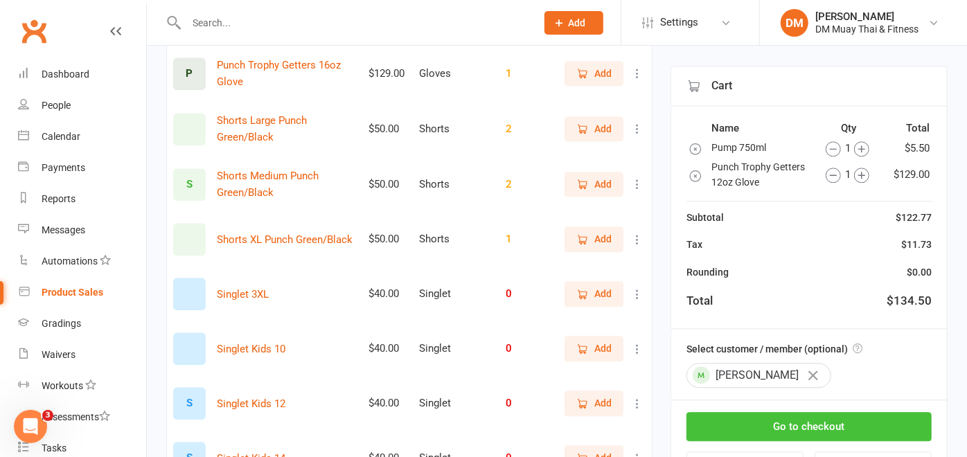
click at [792, 415] on button "Go to checkout" at bounding box center [808, 426] width 245 height 29
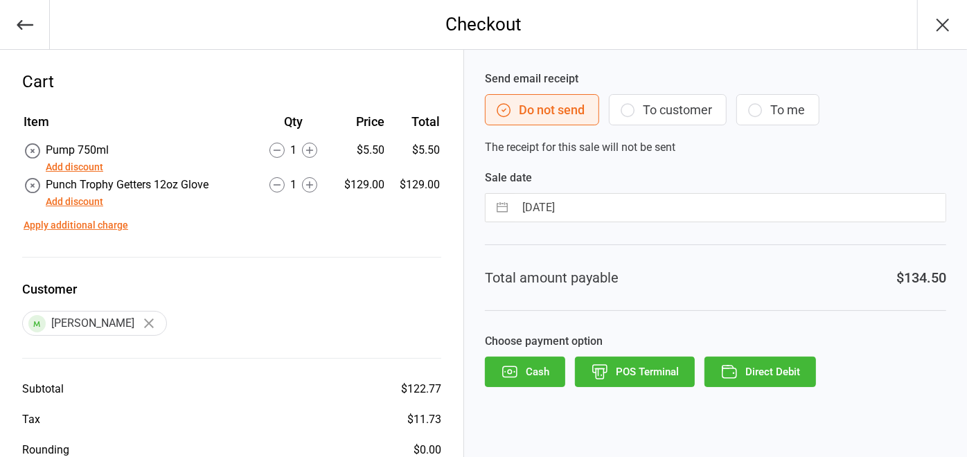
click at [85, 198] on button "Add discount" at bounding box center [74, 202] width 57 height 15
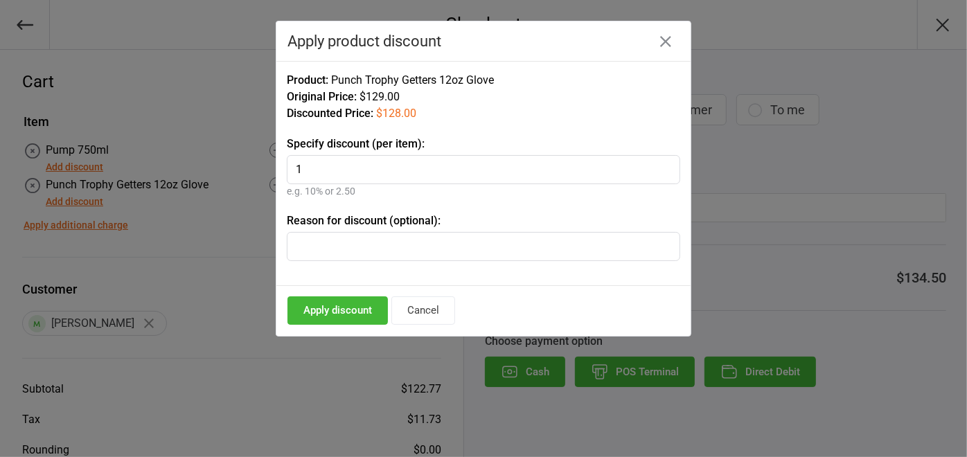
type input "19"
type input "Start up deal"
type input "19"
click at [352, 310] on button "Apply discount" at bounding box center [337, 310] width 100 height 28
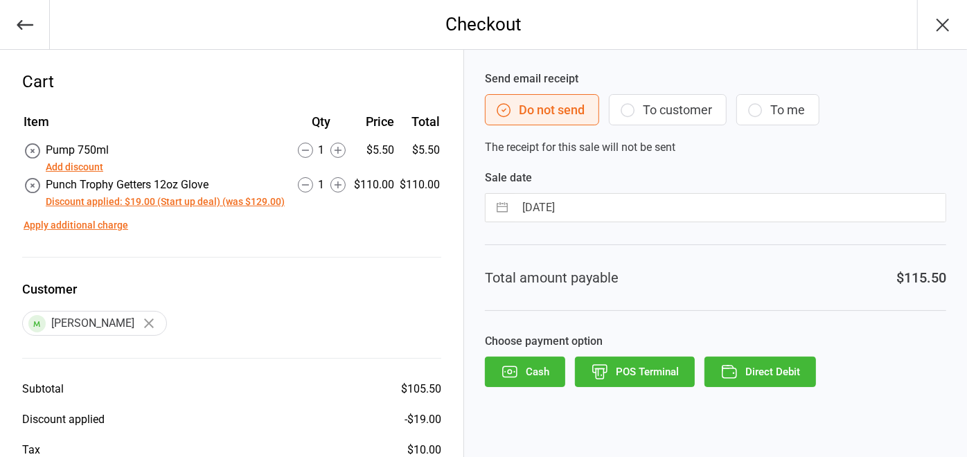
click at [635, 366] on button "POS Terminal" at bounding box center [635, 372] width 120 height 30
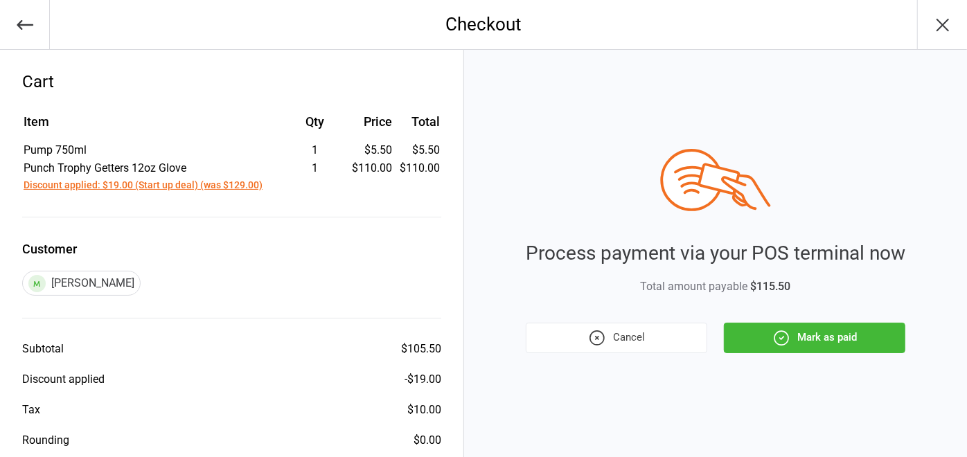
click at [864, 335] on button "Mark as paid" at bounding box center [814, 338] width 181 height 30
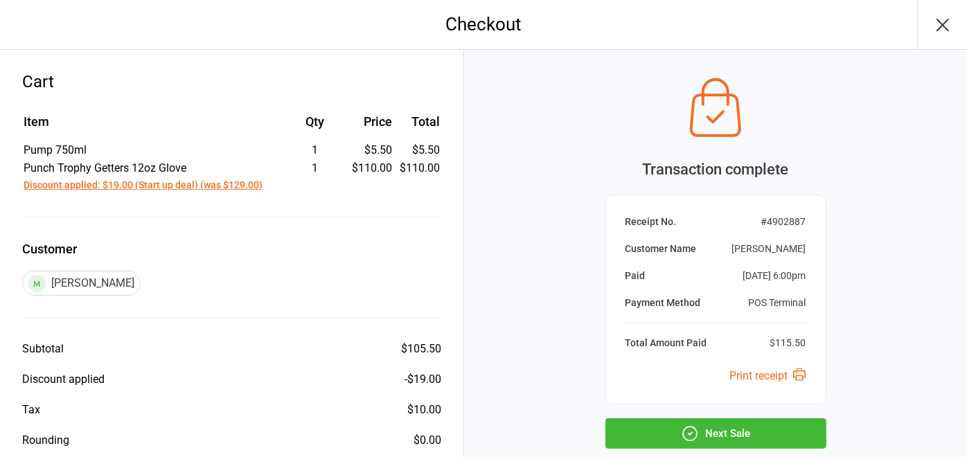
click at [740, 433] on button "Next Sale" at bounding box center [715, 433] width 221 height 30
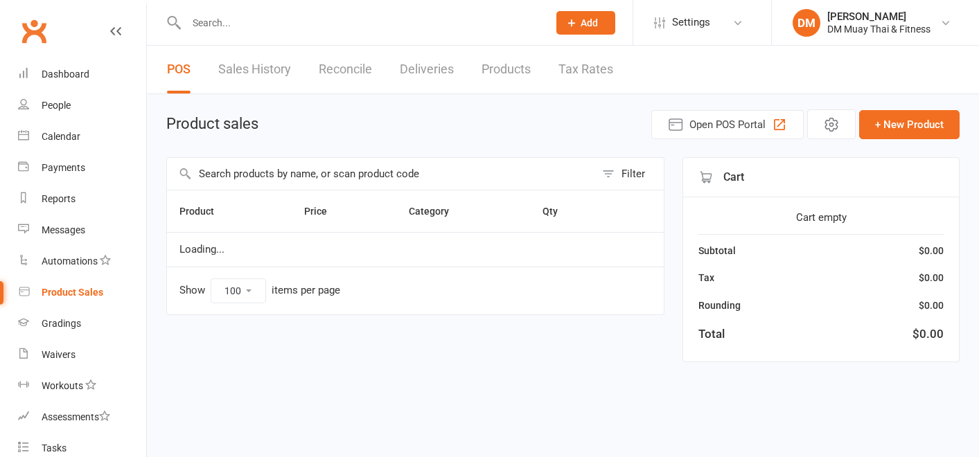
select select "100"
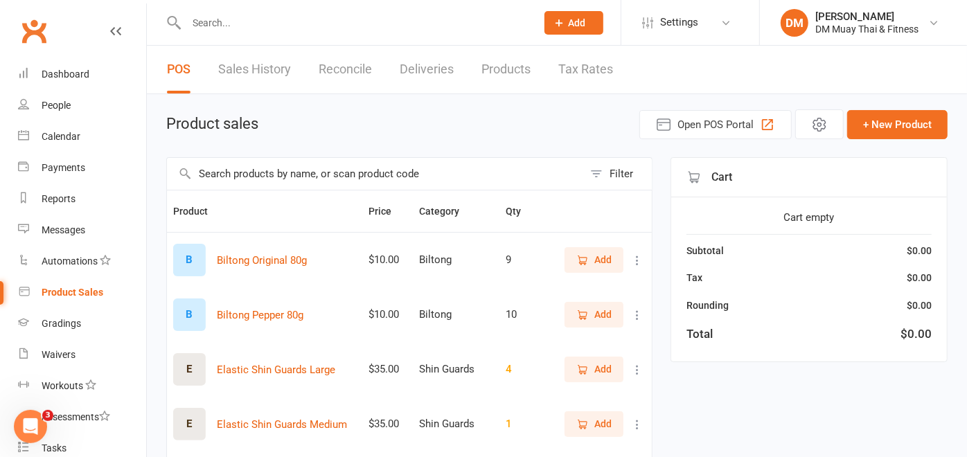
click at [630, 314] on icon at bounding box center [637, 315] width 14 height 14
click at [587, 332] on link "View / Edit" at bounding box center [558, 342] width 137 height 28
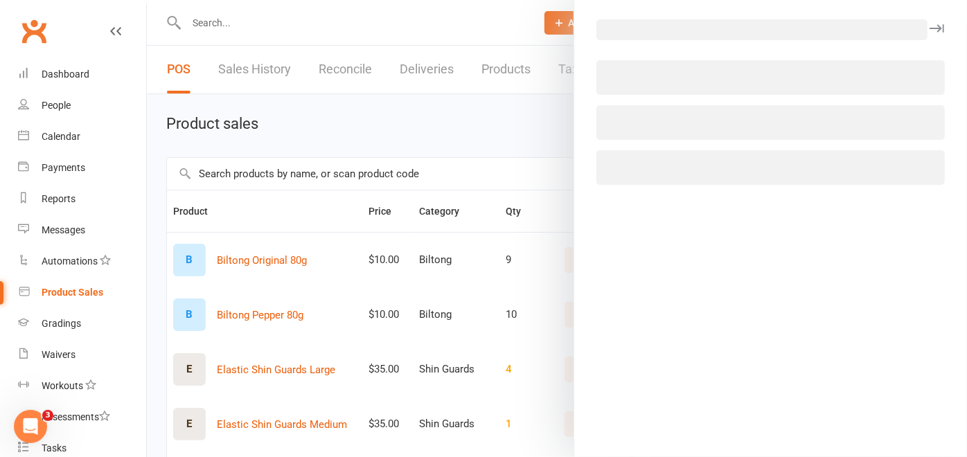
select select "3687"
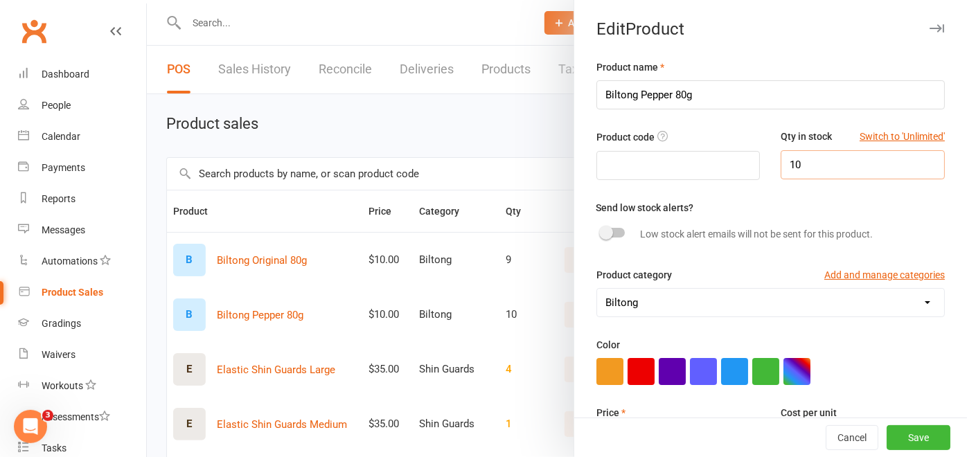
click at [794, 158] on input "10" at bounding box center [862, 164] width 164 height 29
type input "1"
type input "4"
click at [900, 437] on button "Save" at bounding box center [918, 437] width 64 height 25
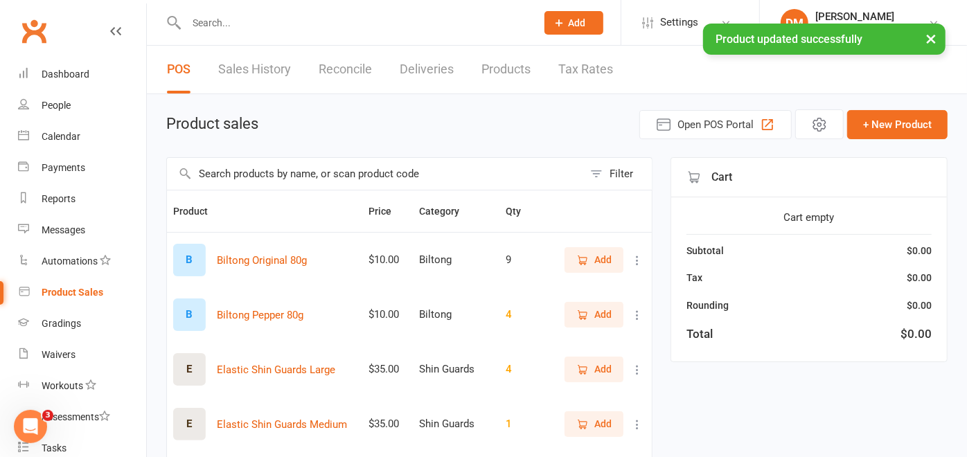
click at [630, 253] on icon at bounding box center [637, 260] width 14 height 14
click at [555, 279] on link "View / Edit" at bounding box center [558, 287] width 137 height 28
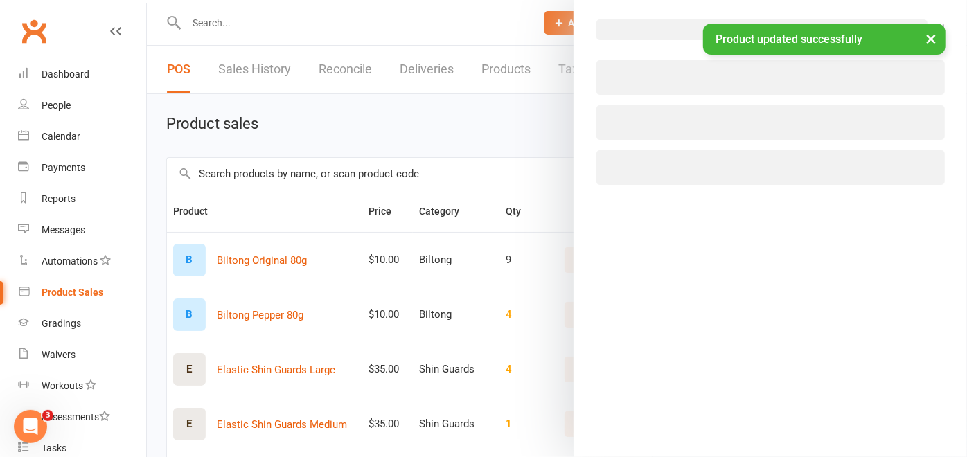
select select "3687"
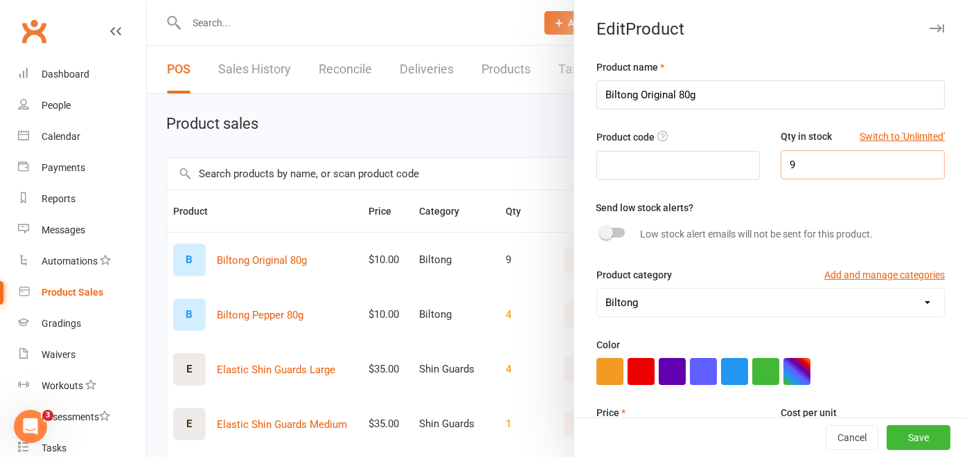
click at [819, 168] on input "9" at bounding box center [862, 164] width 164 height 29
type input "3"
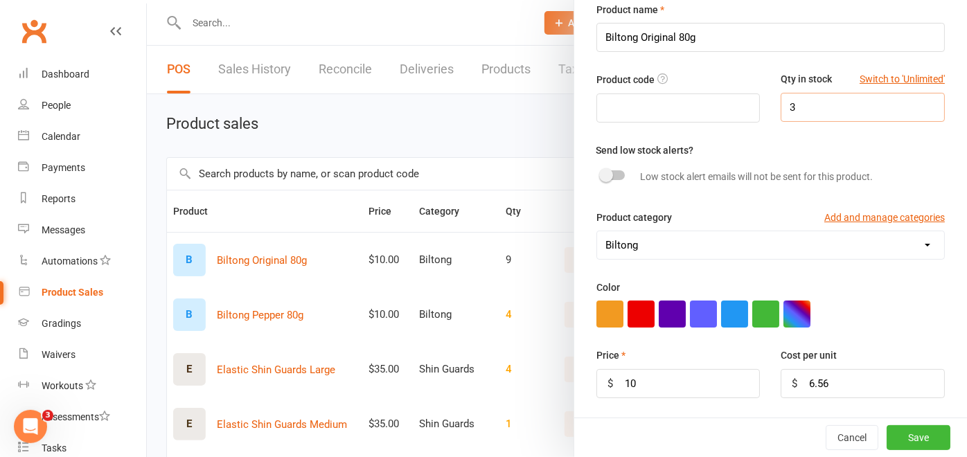
scroll to position [77, 0]
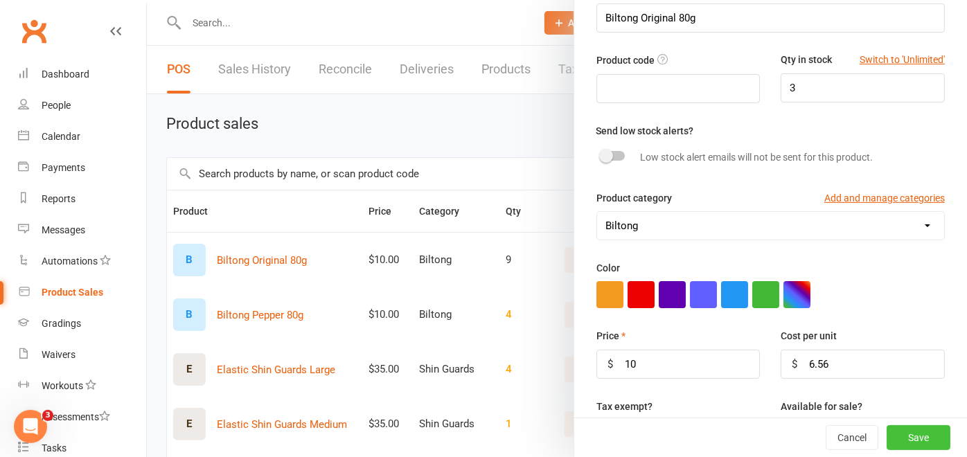
click at [900, 436] on button "Save" at bounding box center [918, 437] width 64 height 25
